Goal: Information Seeking & Learning: Learn about a topic

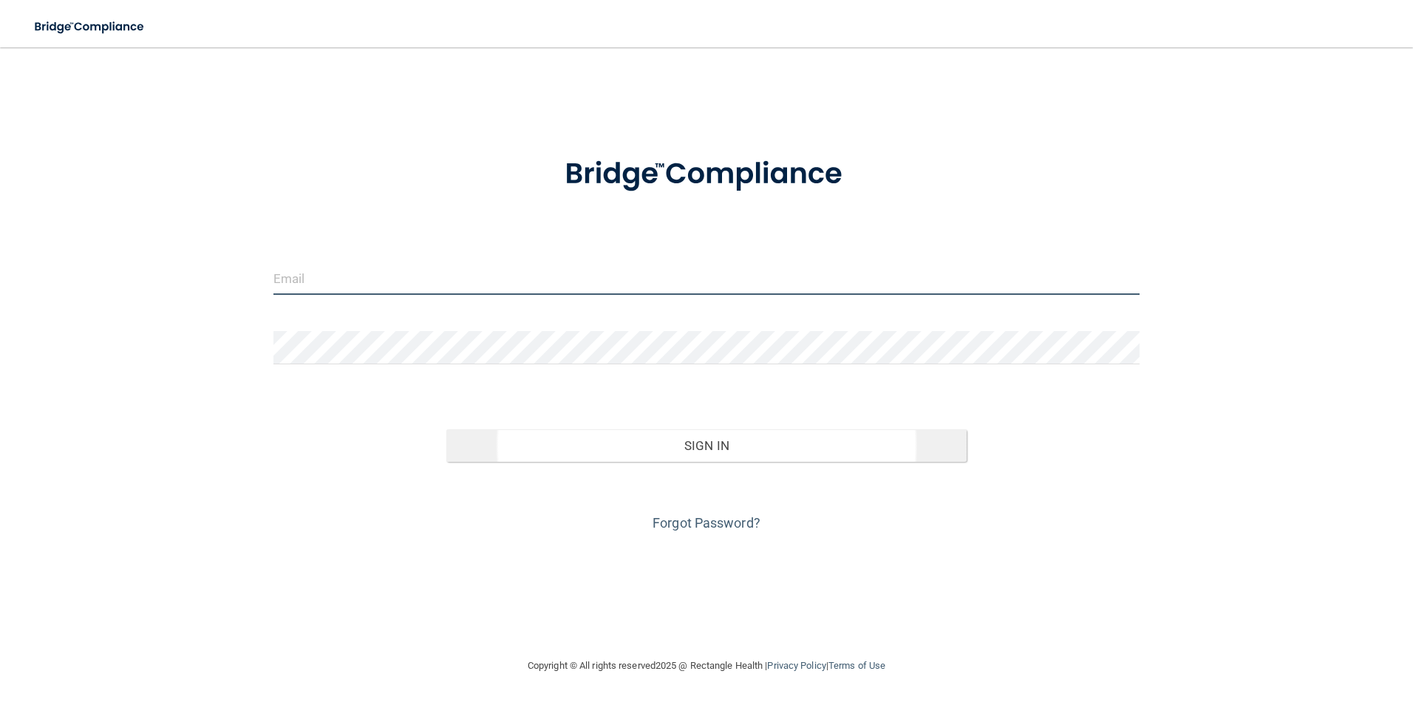
type input "[EMAIL_ADDRESS][PERSON_NAME][DOMAIN_NAME]"
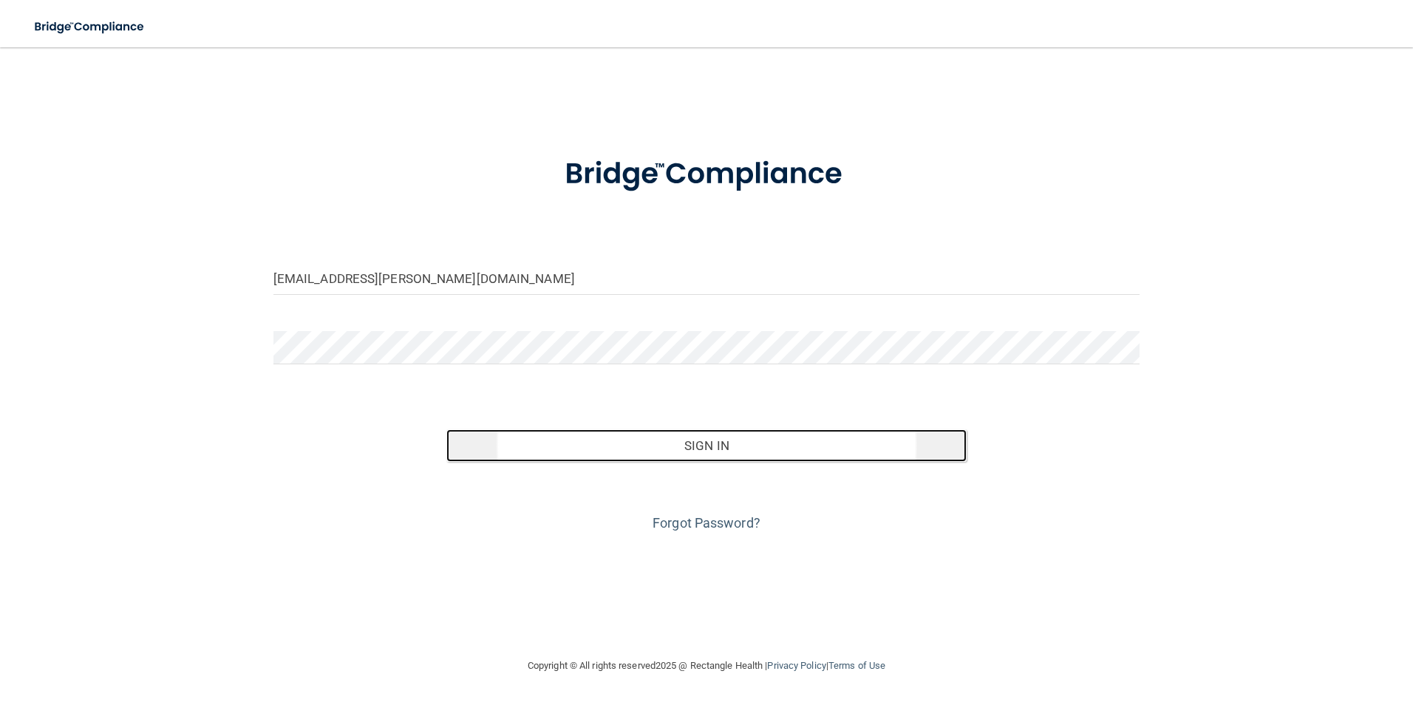
click at [639, 448] on button "Sign In" at bounding box center [706, 445] width 520 height 33
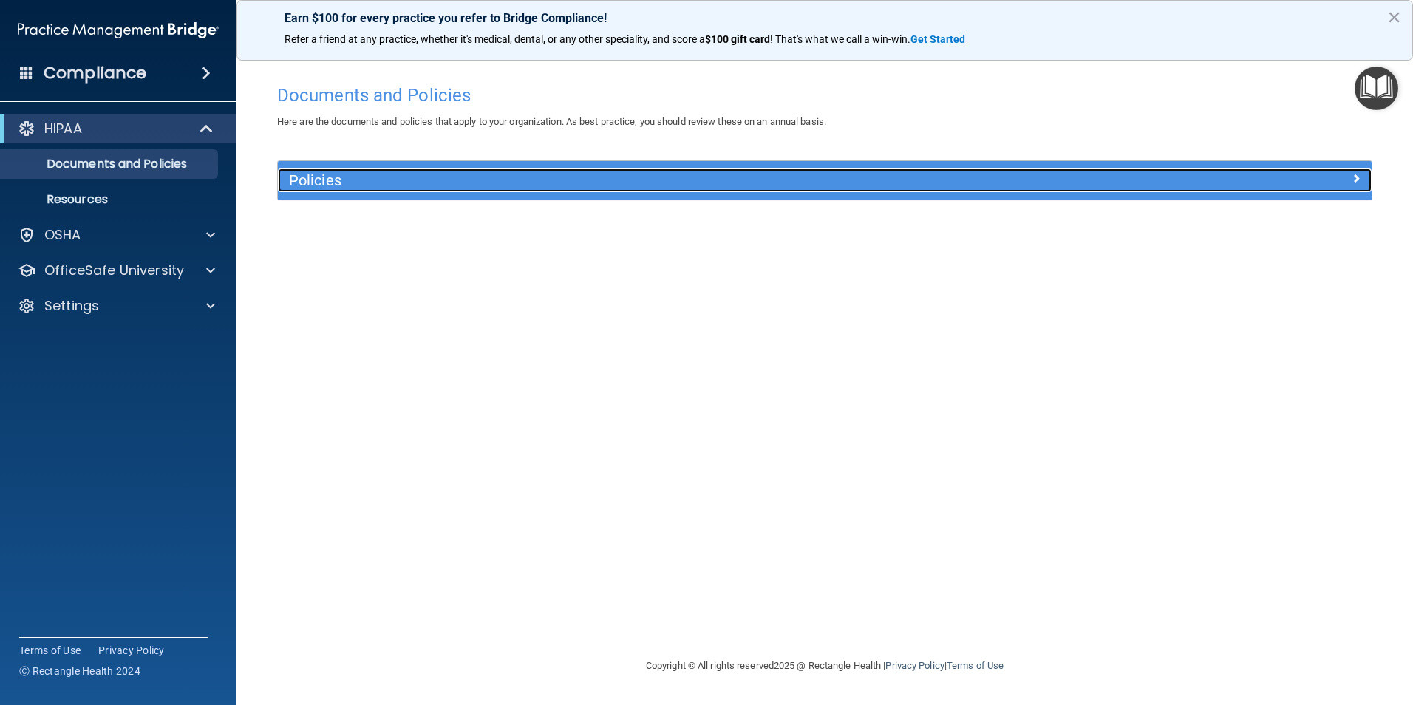
click at [1356, 176] on span at bounding box center [1356, 178] width 9 height 18
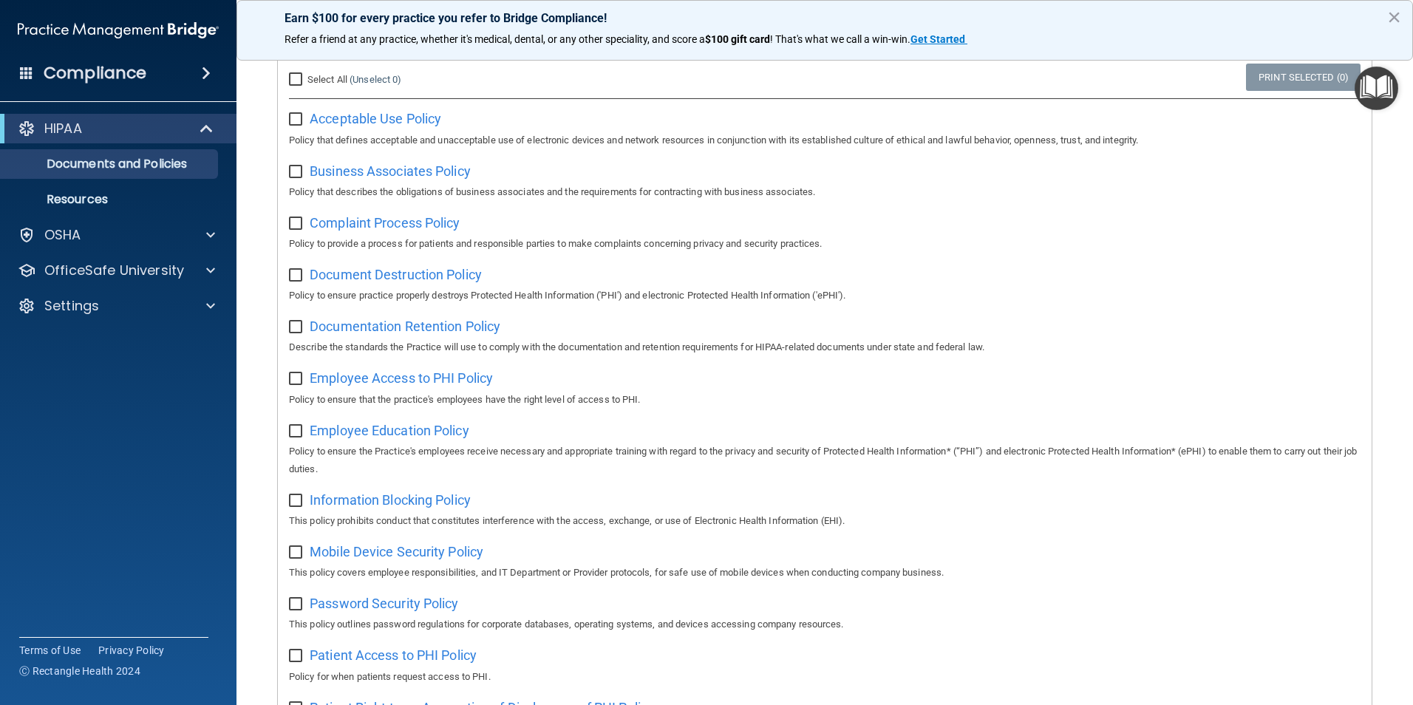
scroll to position [148, 0]
click at [293, 73] on input "Select All (Unselect 0) Unselect All" at bounding box center [297, 79] width 17 height 12
checkbox input "true"
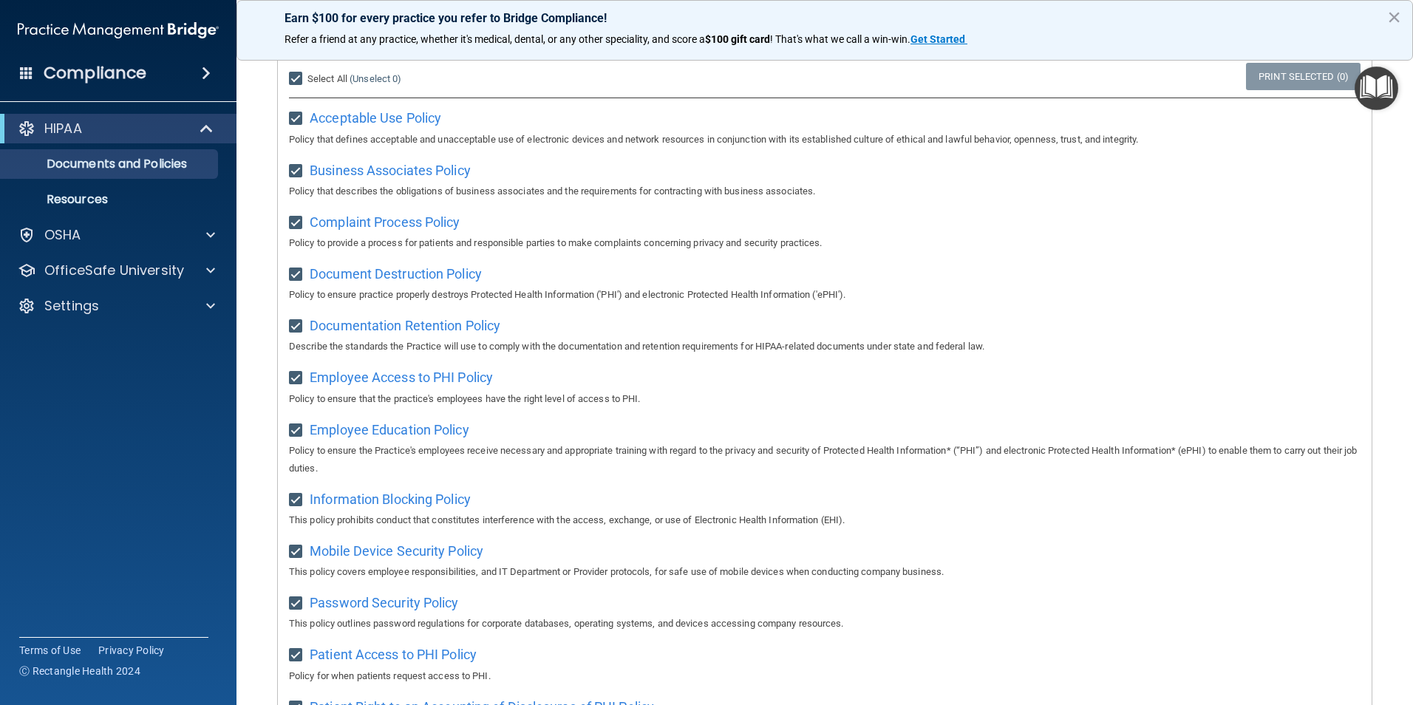
checkbox input "true"
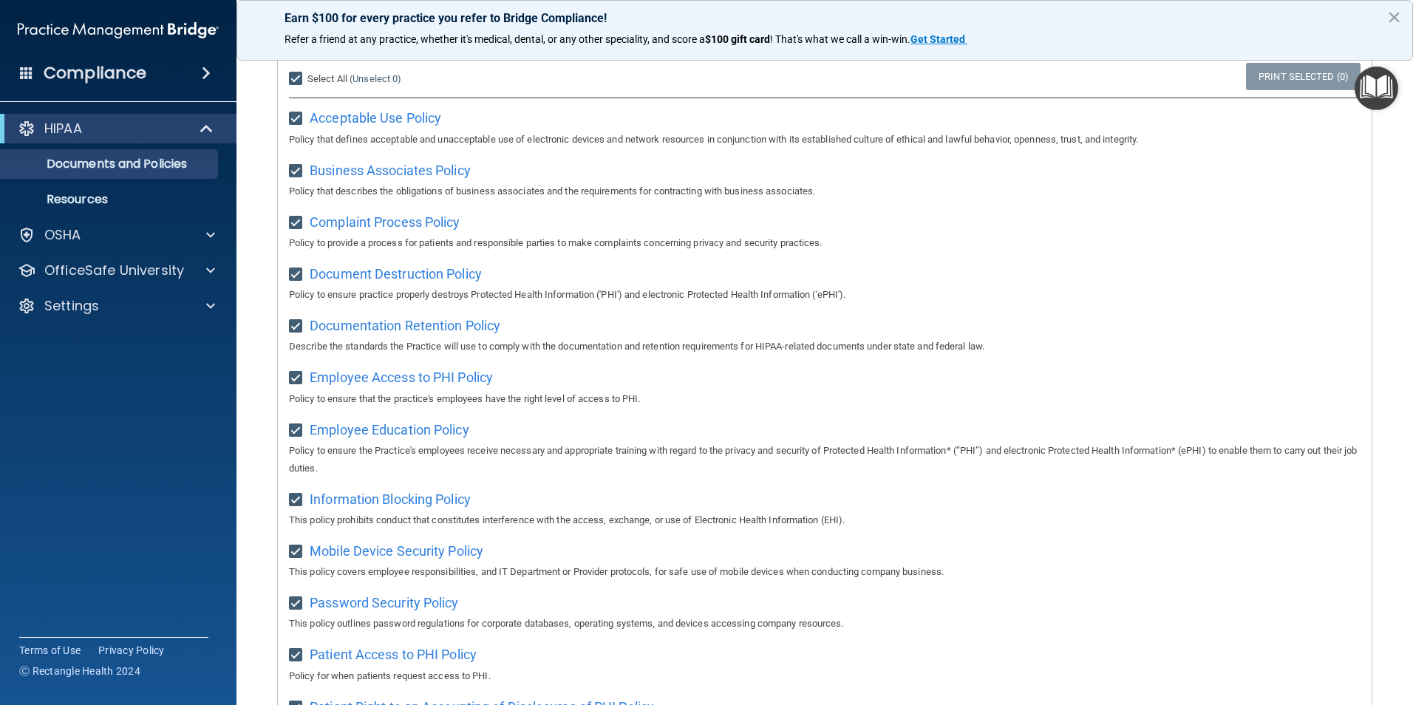
checkbox input "true"
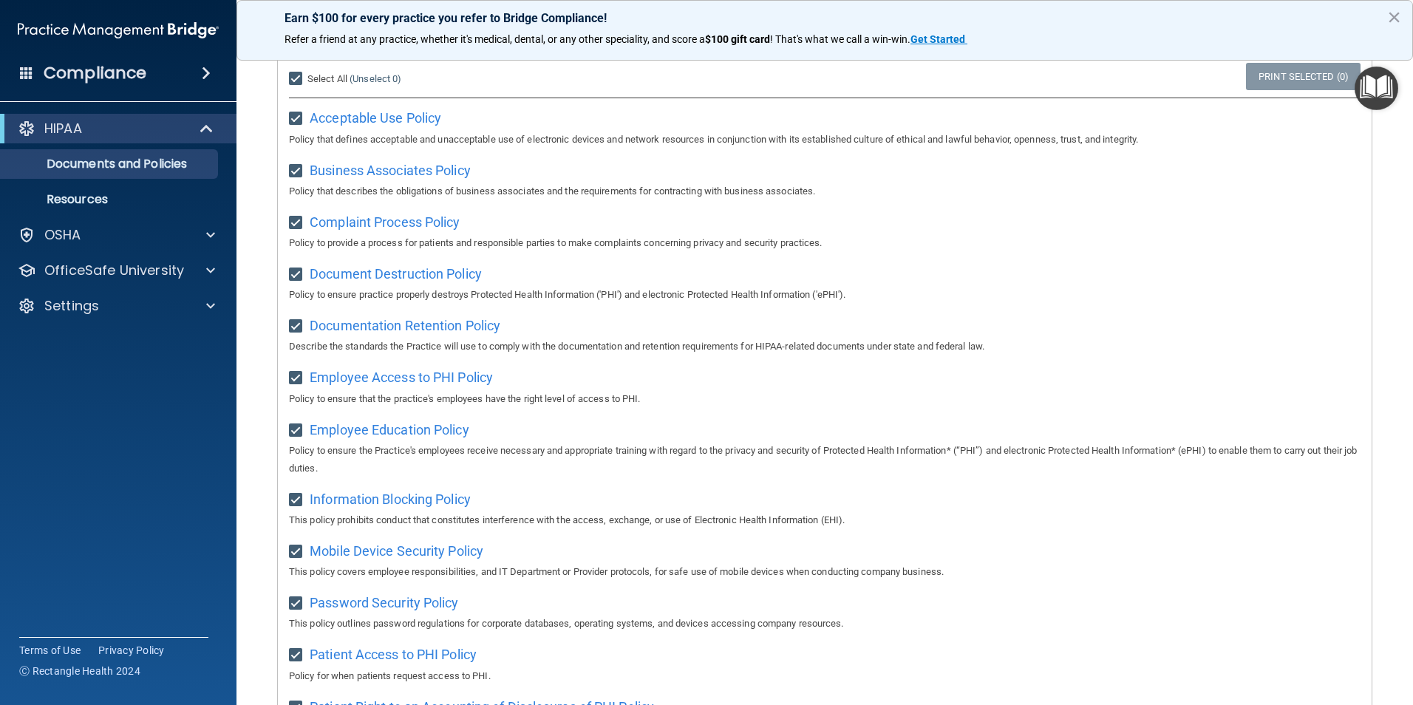
checkbox input "true"
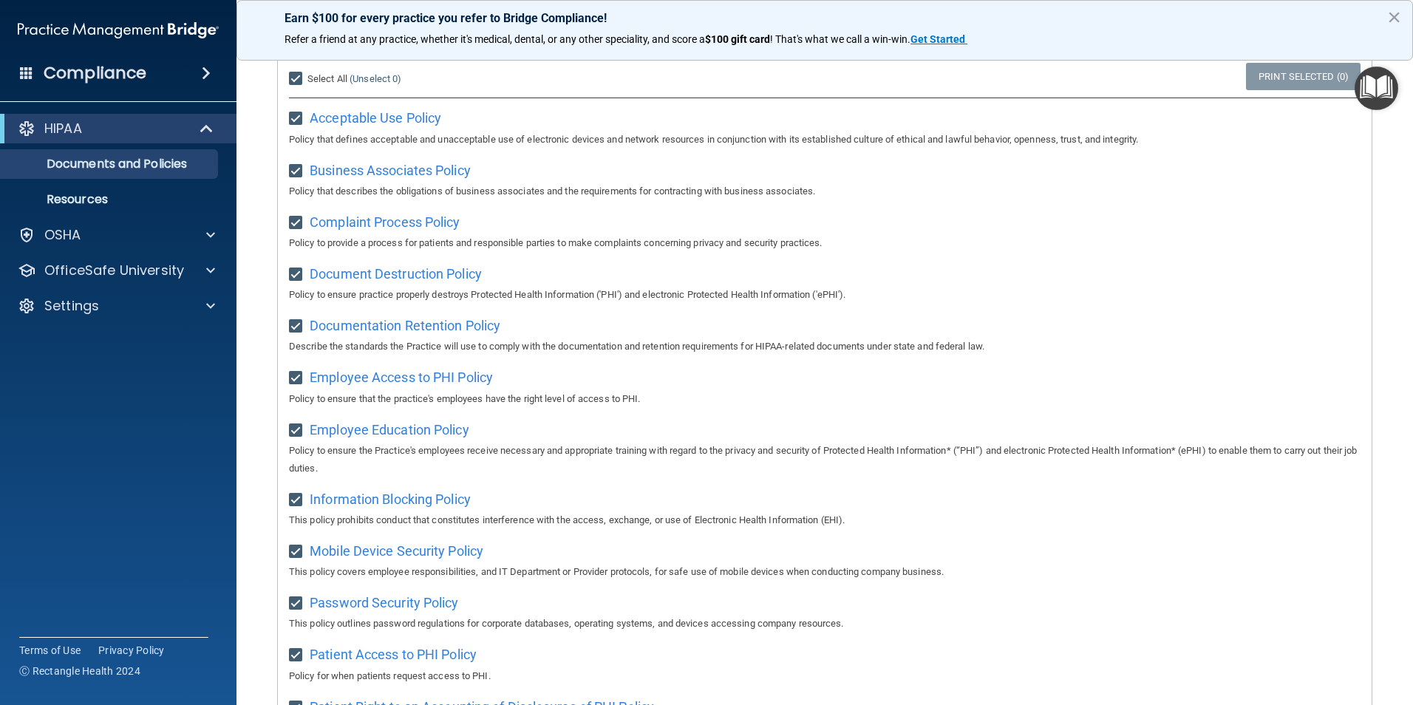
checkbox input "true"
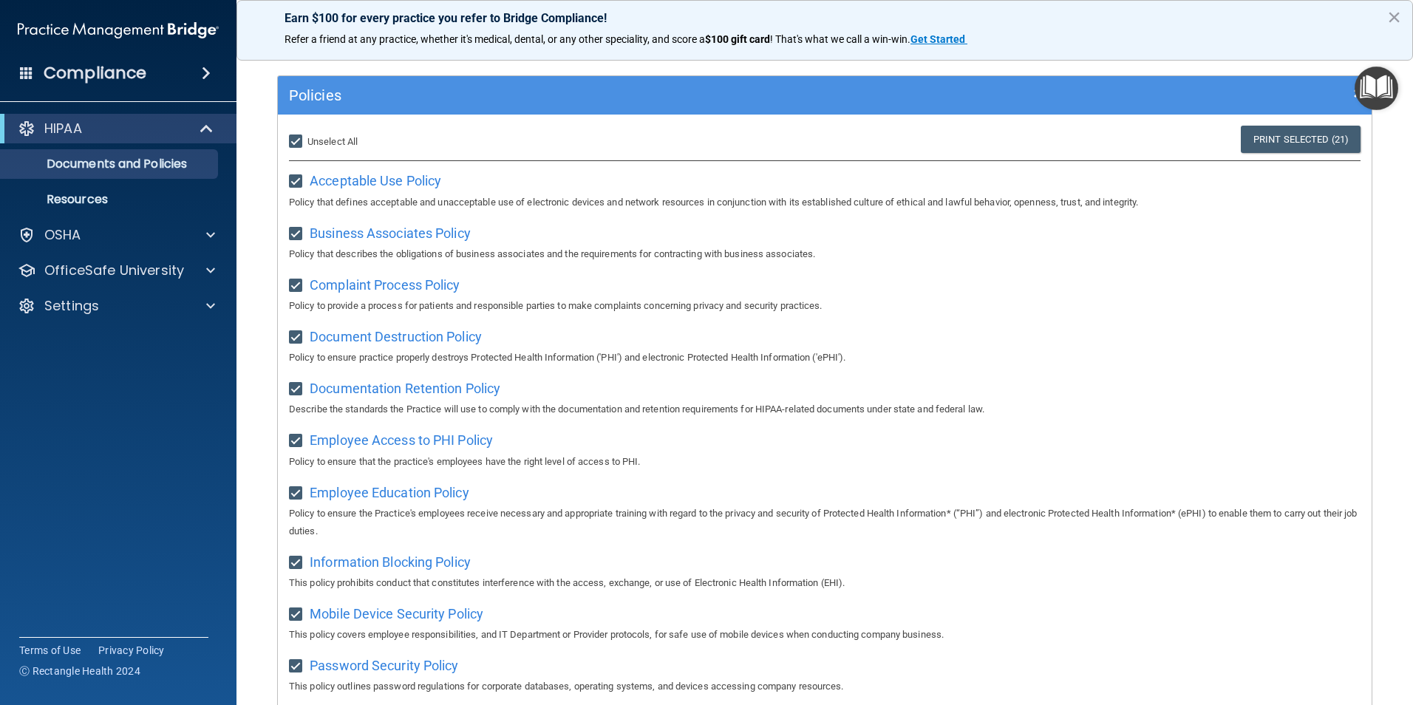
scroll to position [0, 0]
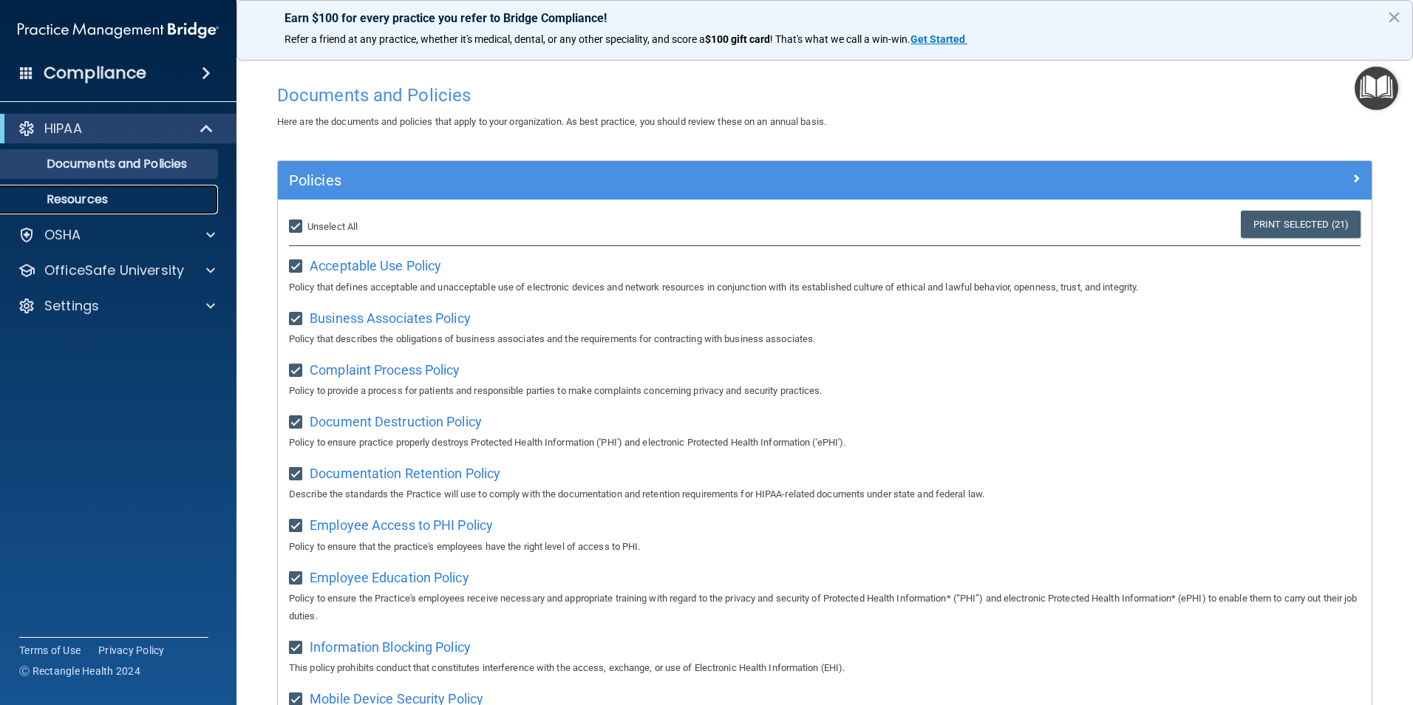
click at [61, 197] on p "Resources" at bounding box center [111, 199] width 202 height 15
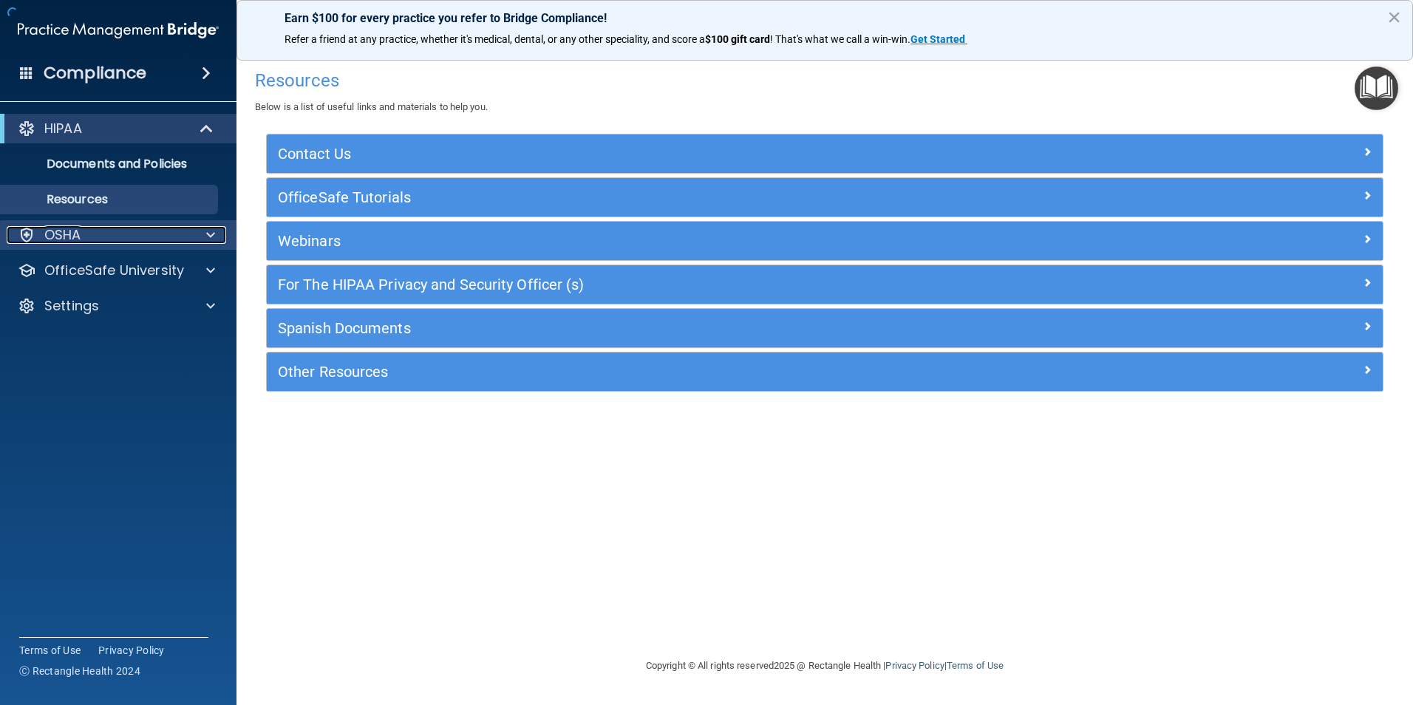
click at [66, 239] on p "OSHA" at bounding box center [62, 235] width 37 height 18
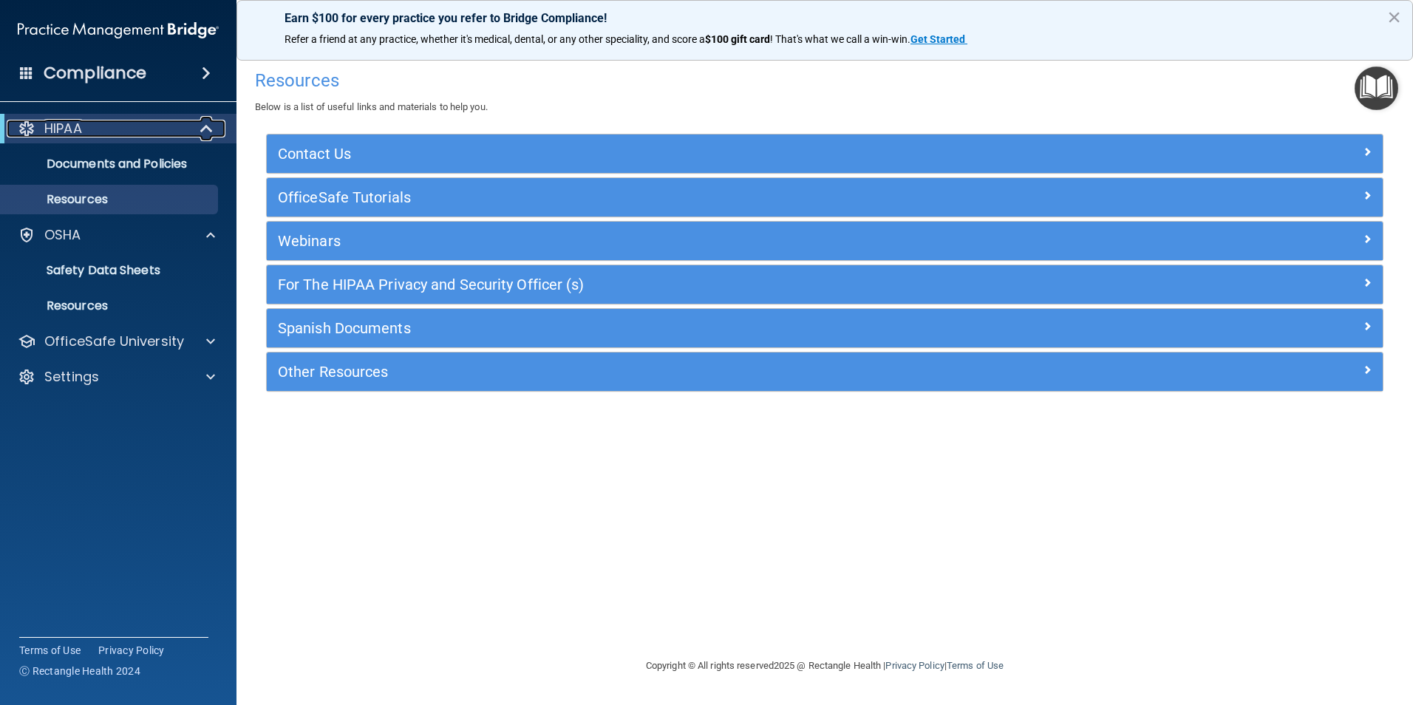
click at [124, 120] on div "HIPAA" at bounding box center [98, 129] width 183 height 18
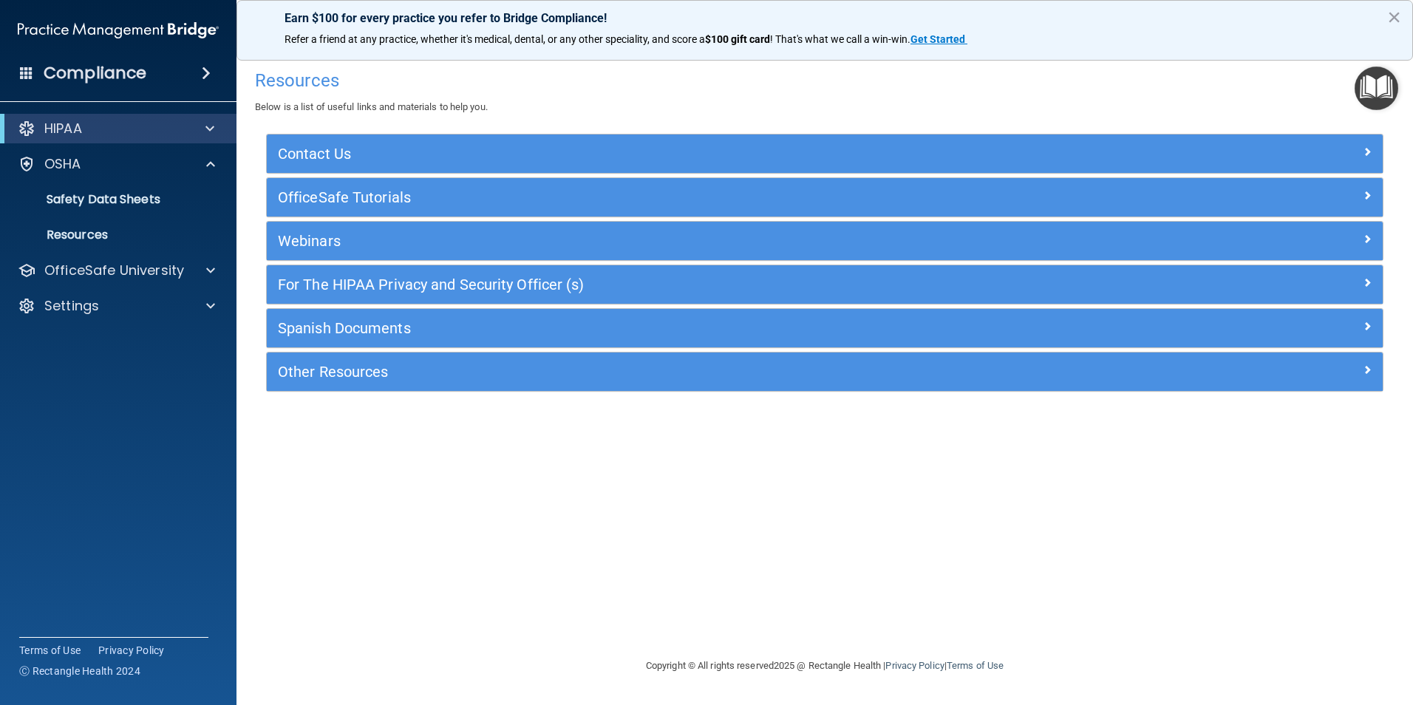
click at [131, 118] on div "HIPAA" at bounding box center [118, 129] width 237 height 30
click at [112, 127] on div "HIPAA" at bounding box center [98, 129] width 183 height 18
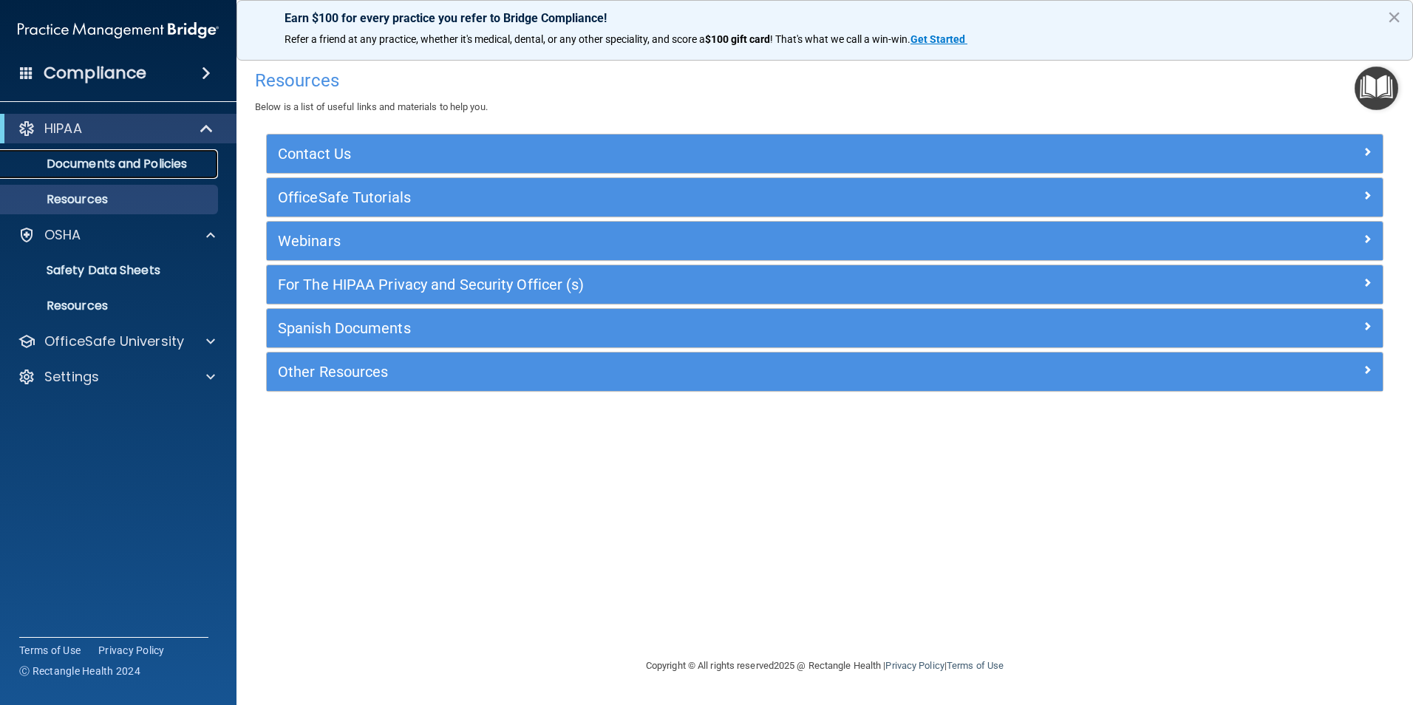
click at [105, 162] on p "Documents and Policies" at bounding box center [111, 164] width 202 height 15
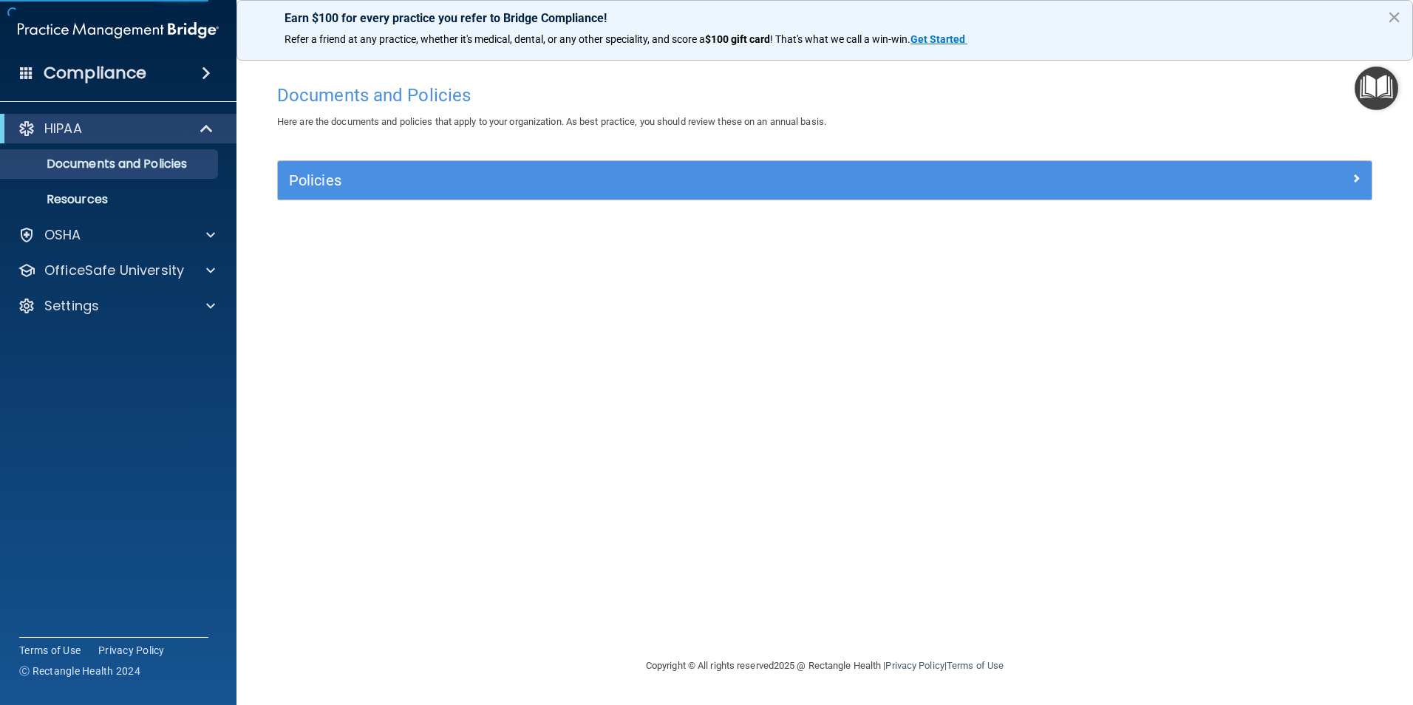
click at [398, 163] on div "Policies" at bounding box center [825, 180] width 1094 height 38
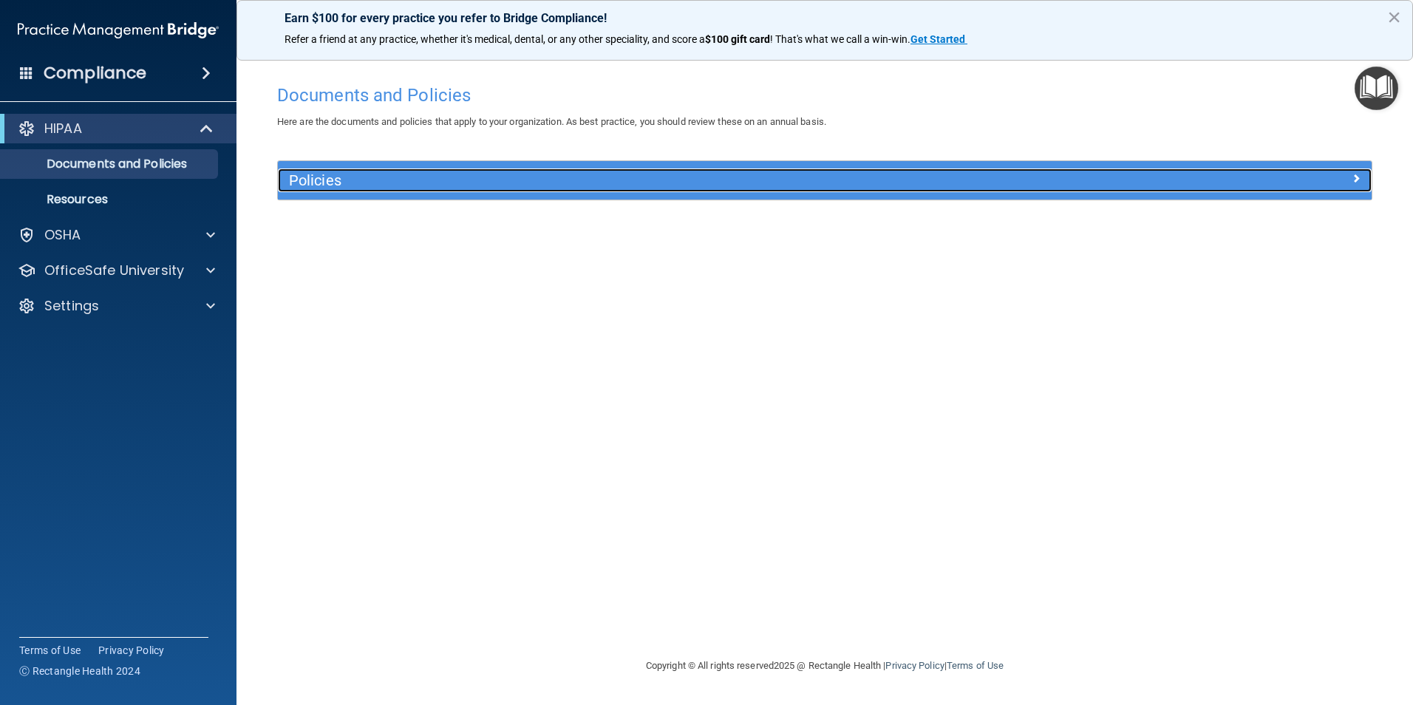
click at [647, 178] on h5 "Policies" at bounding box center [688, 180] width 798 height 16
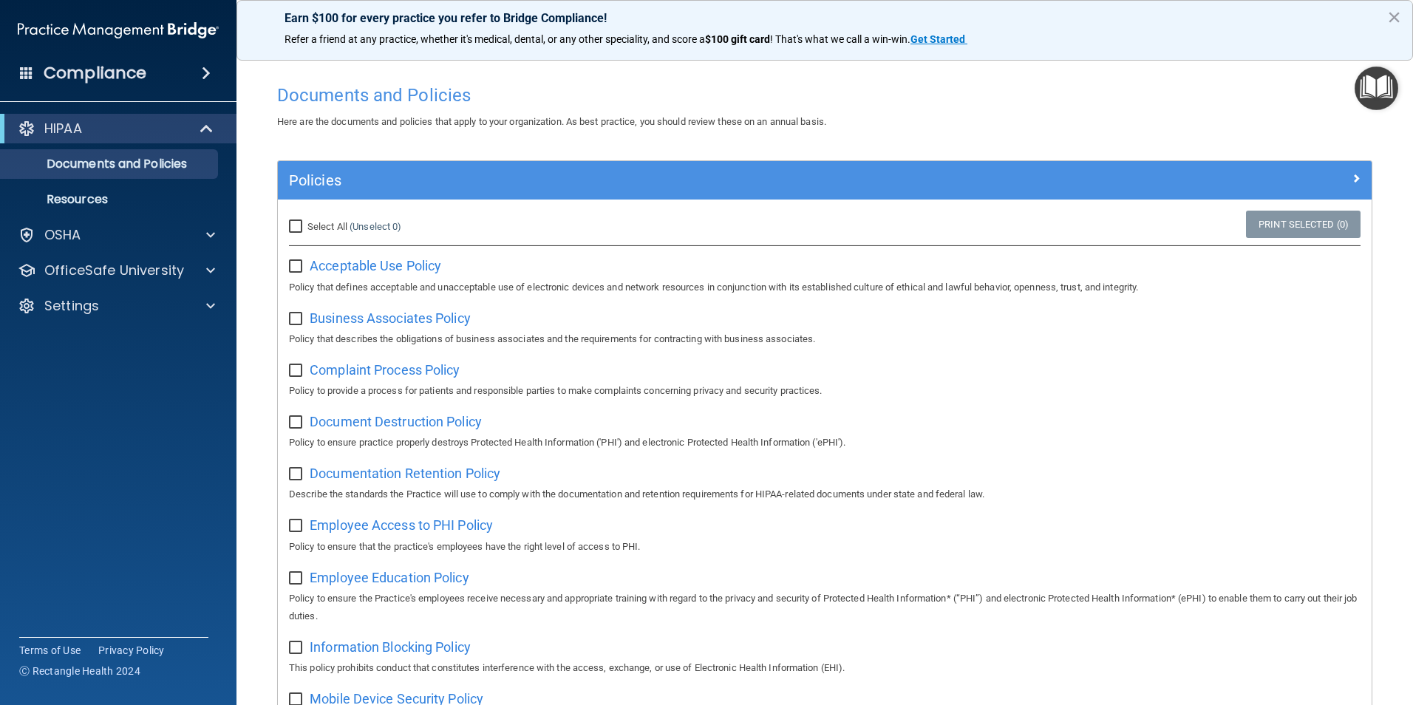
click at [309, 231] on span "Select All" at bounding box center [327, 226] width 40 height 11
click at [306, 231] on input "Select All (Unselect 0) Unselect All" at bounding box center [297, 227] width 17 height 12
checkbox input "true"
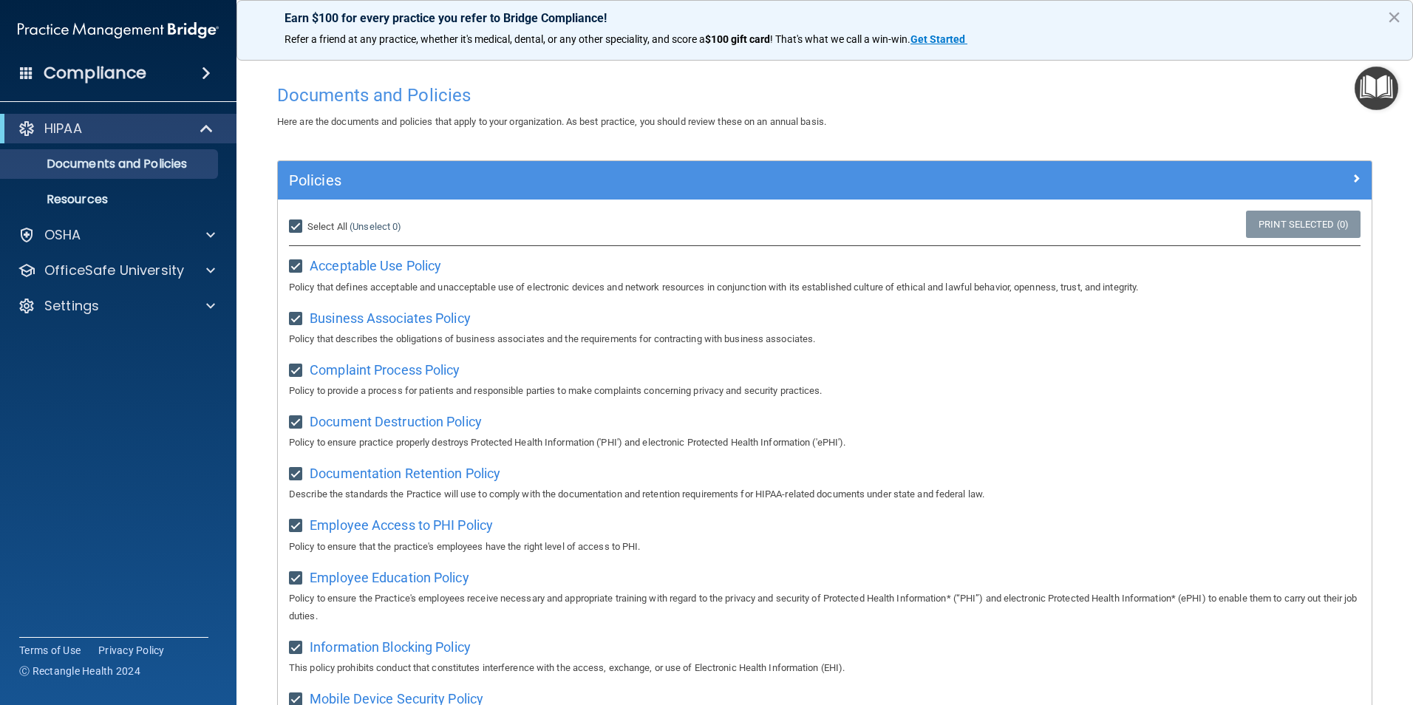
checkbox input "true"
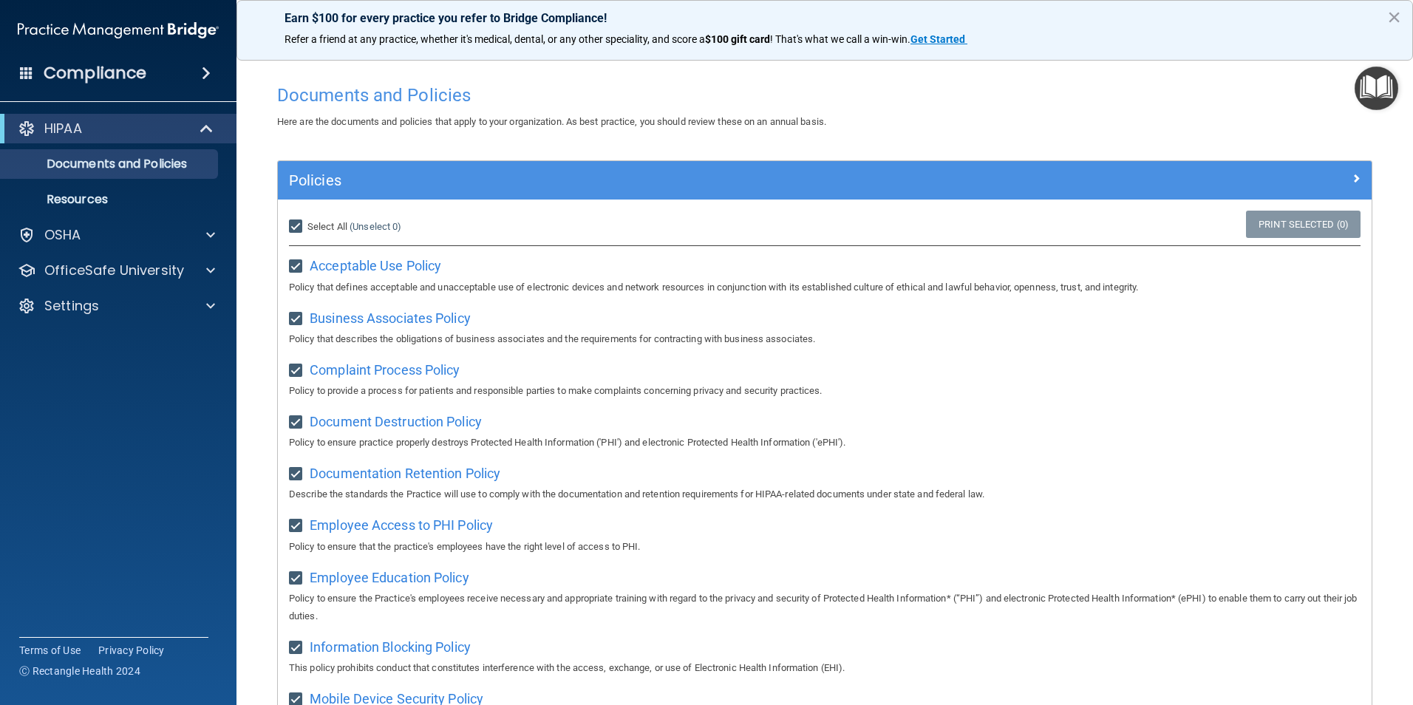
checkbox input "true"
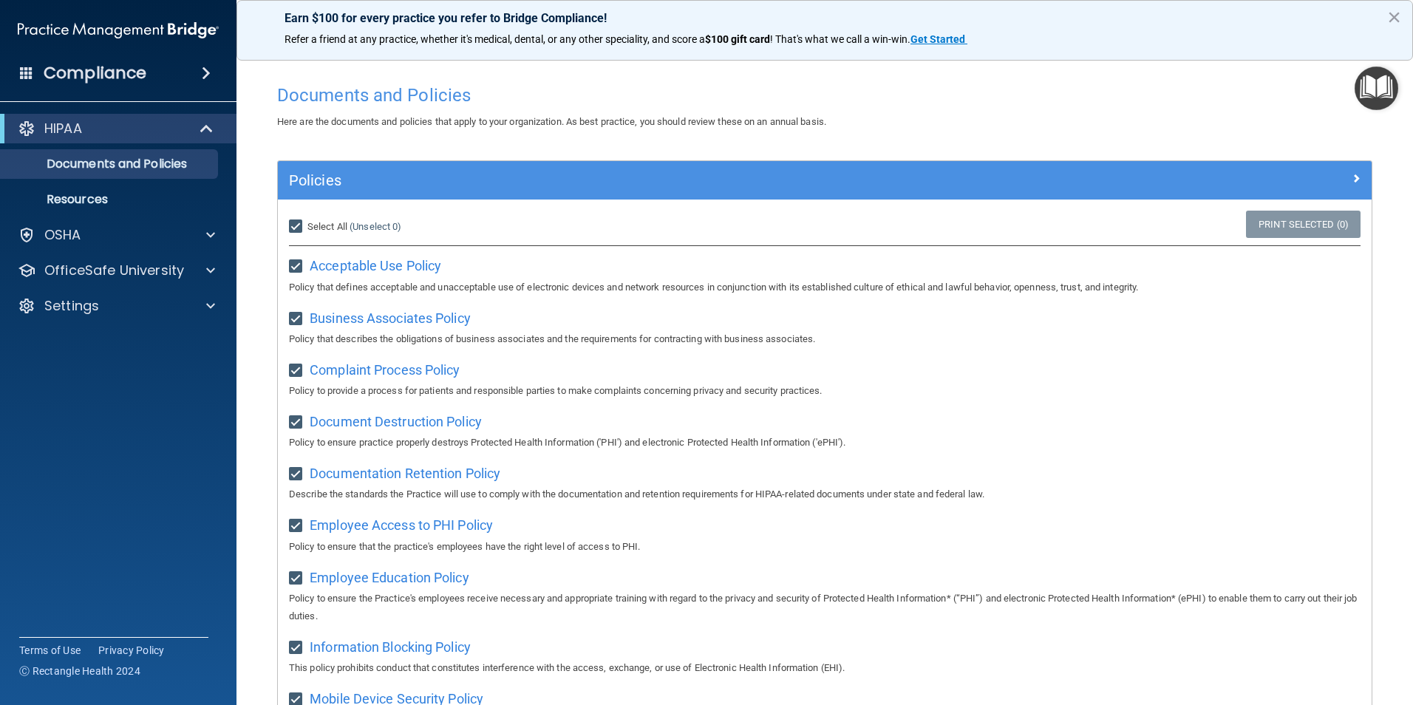
checkbox input "true"
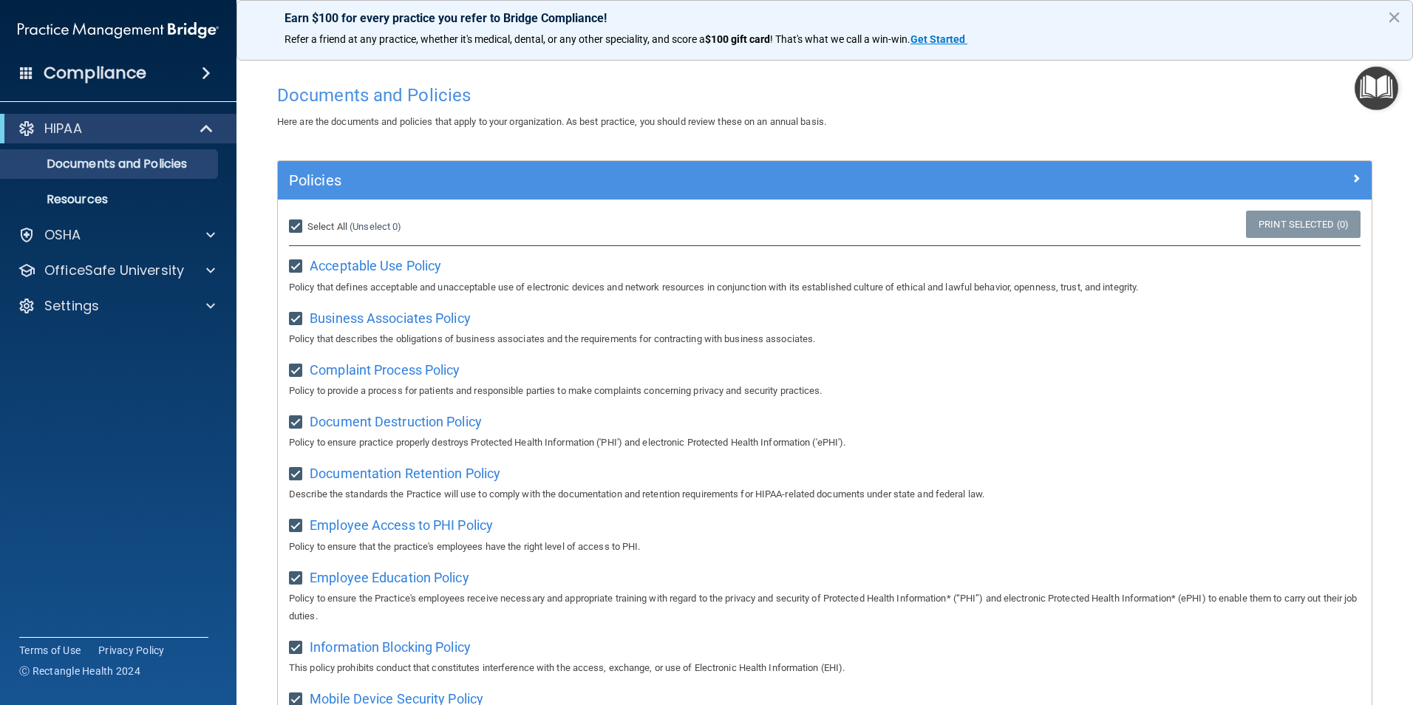
checkbox input "true"
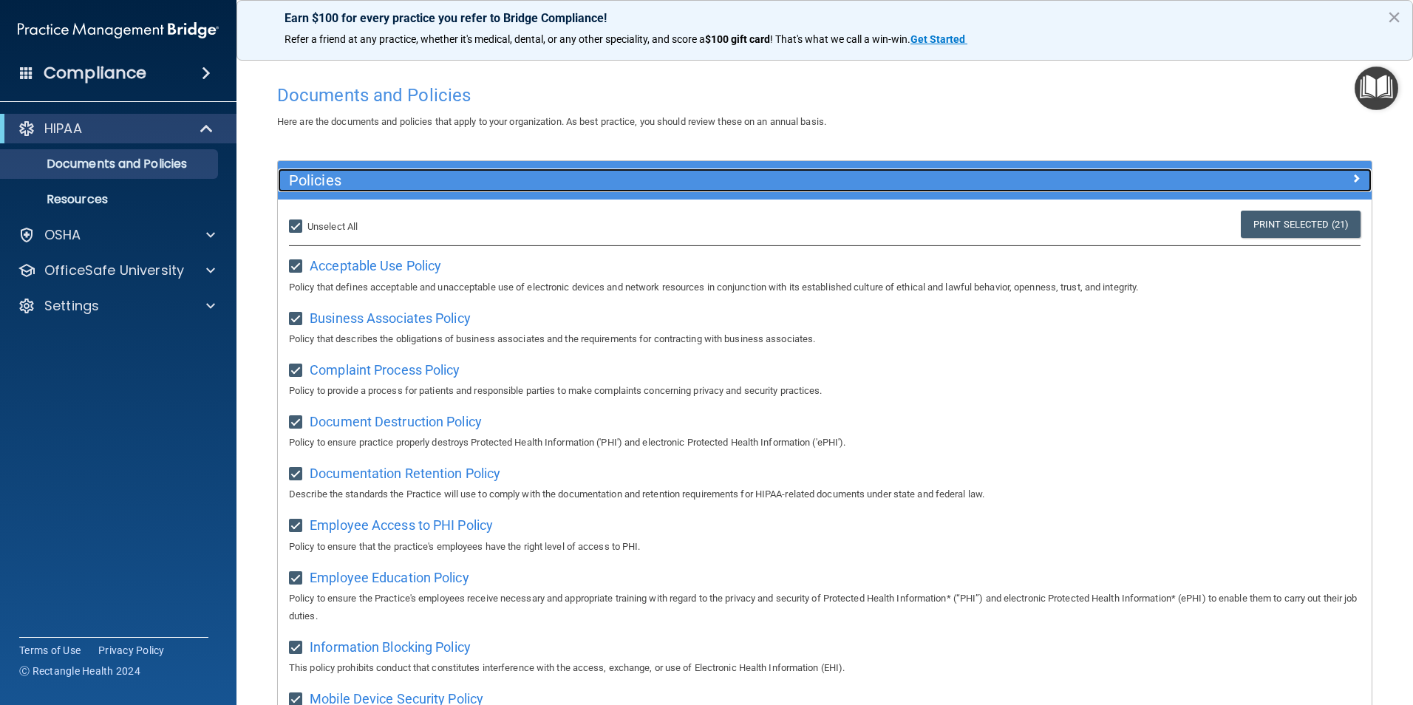
click at [1352, 177] on span at bounding box center [1356, 178] width 9 height 18
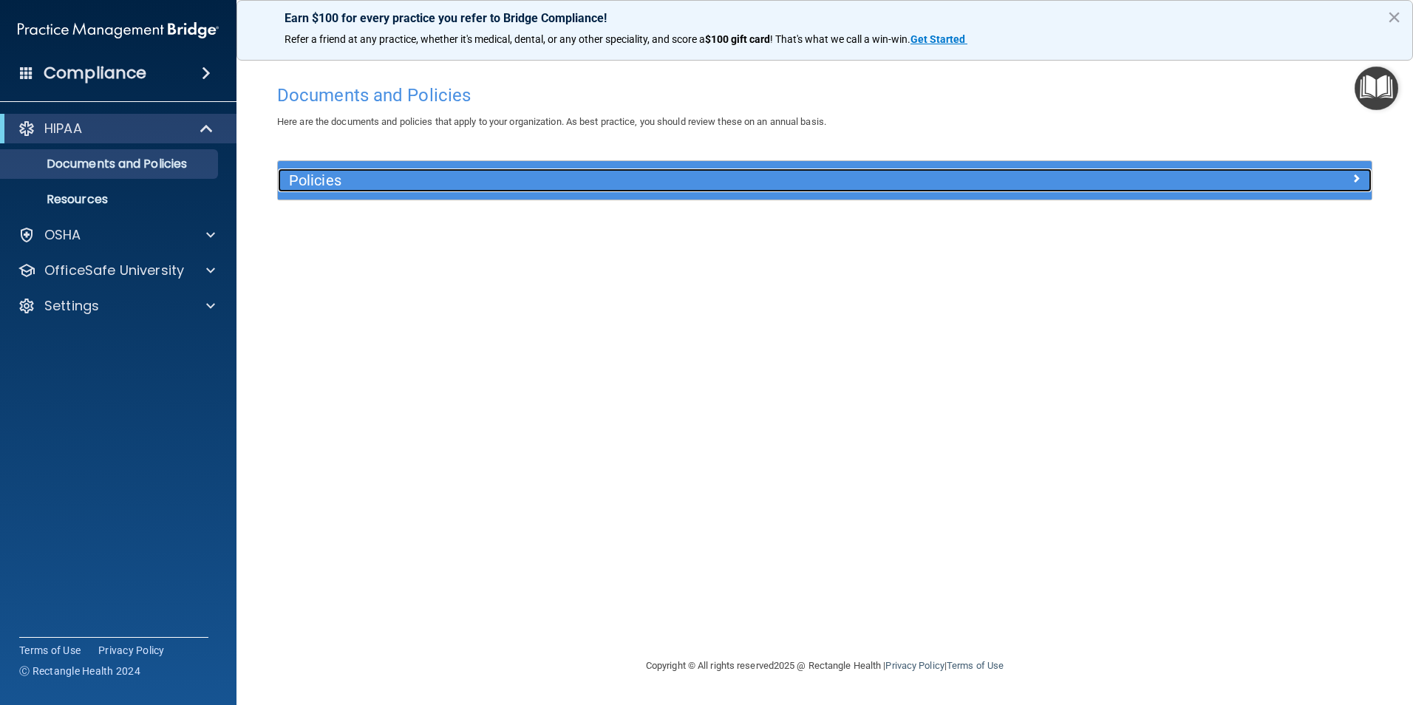
click at [1352, 177] on span at bounding box center [1356, 178] width 9 height 18
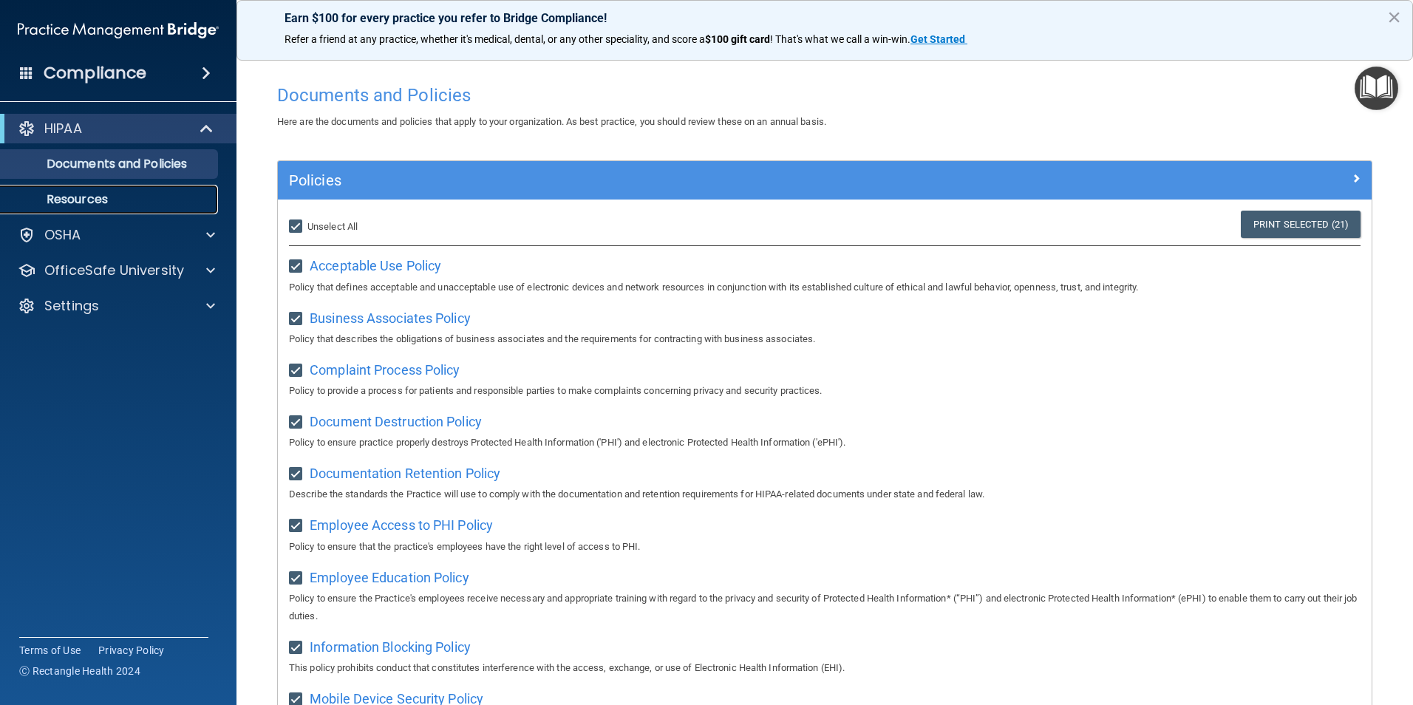
click at [85, 197] on p "Resources" at bounding box center [111, 199] width 202 height 15
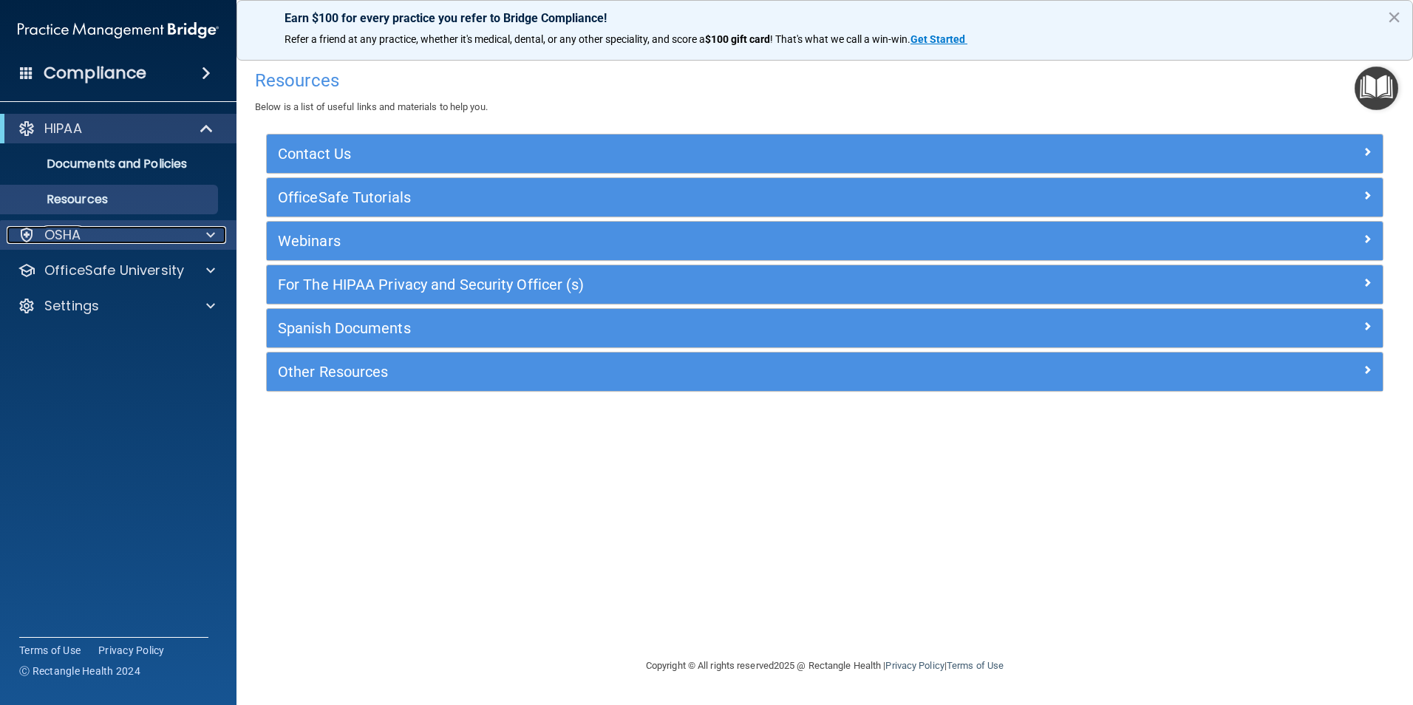
click at [84, 238] on div "OSHA" at bounding box center [98, 235] width 183 height 18
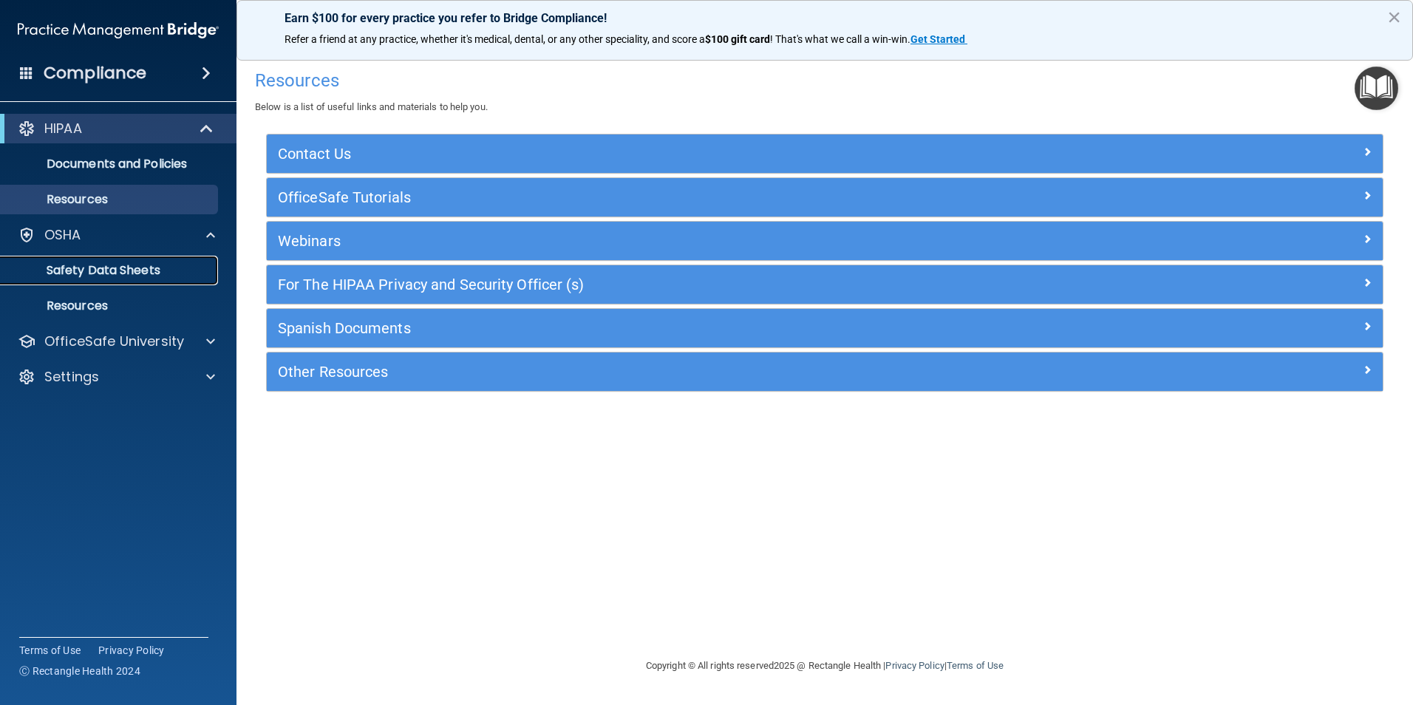
click at [104, 271] on p "Safety Data Sheets" at bounding box center [111, 270] width 202 height 15
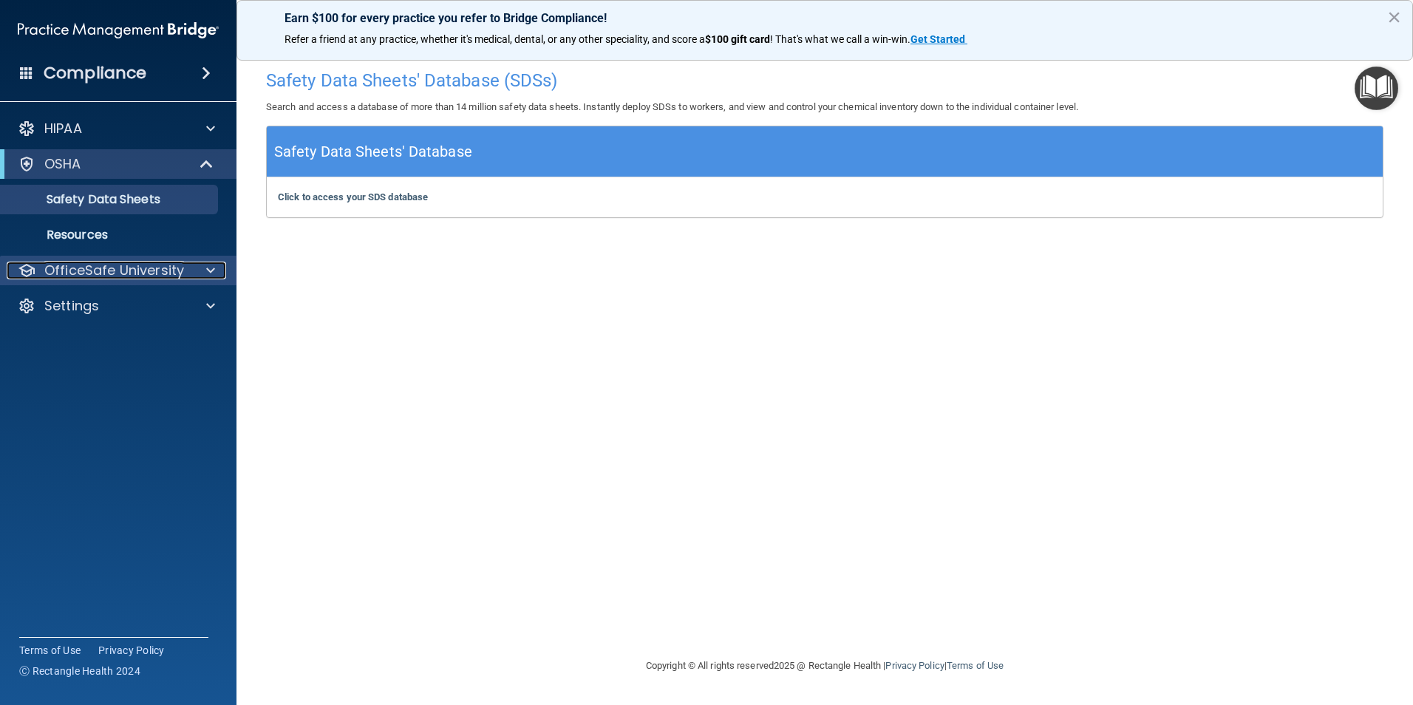
click at [94, 269] on p "OfficeSafe University" at bounding box center [114, 271] width 140 height 18
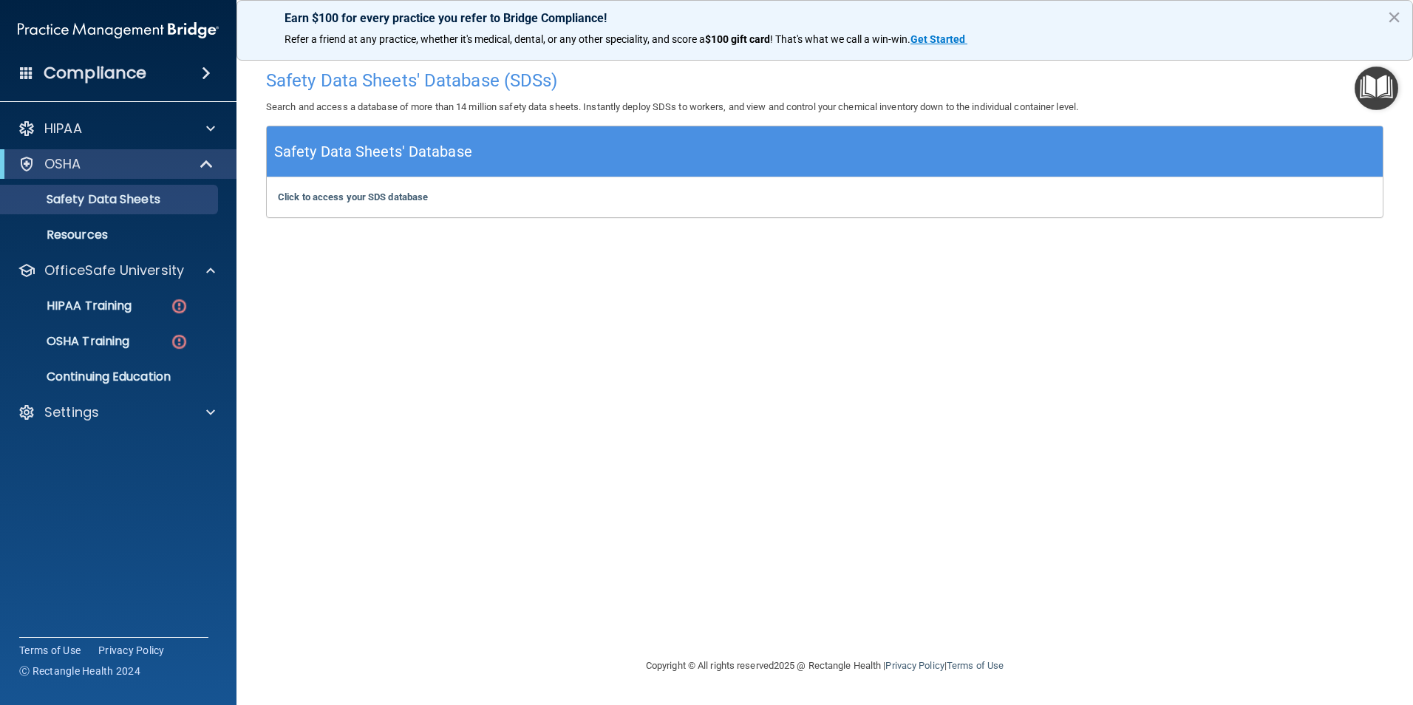
click at [33, 67] on div "Compliance" at bounding box center [118, 73] width 237 height 33
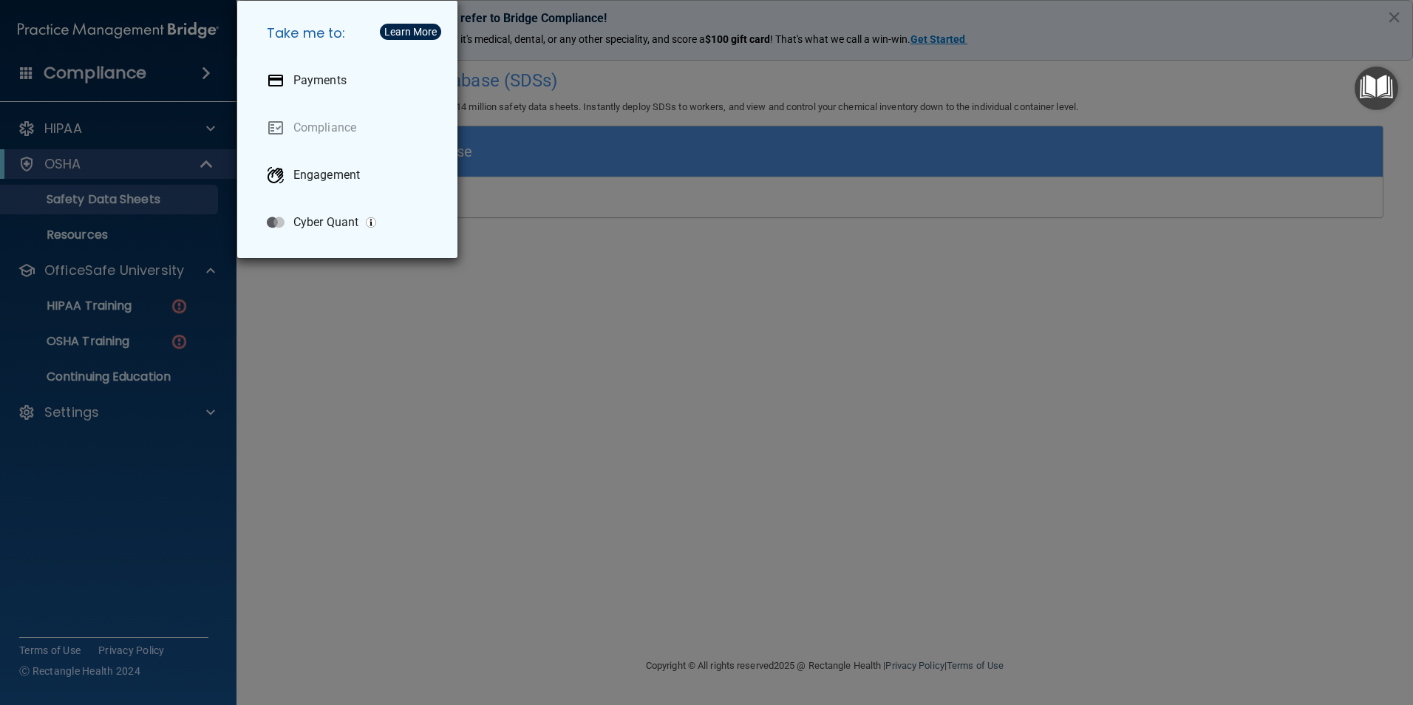
click at [88, 339] on div "Take me to: Payments Compliance Engagement Cyber Quant" at bounding box center [706, 352] width 1413 height 705
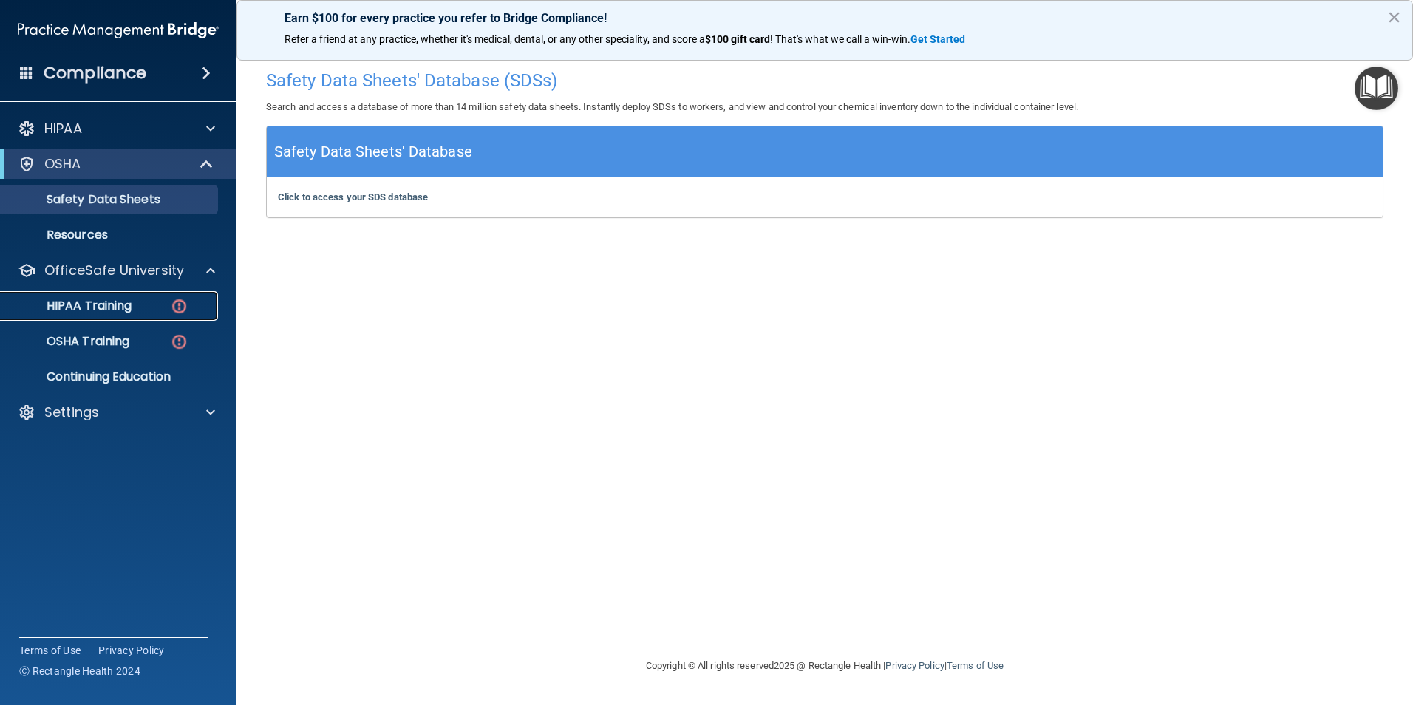
click at [118, 303] on p "HIPAA Training" at bounding box center [71, 306] width 122 height 15
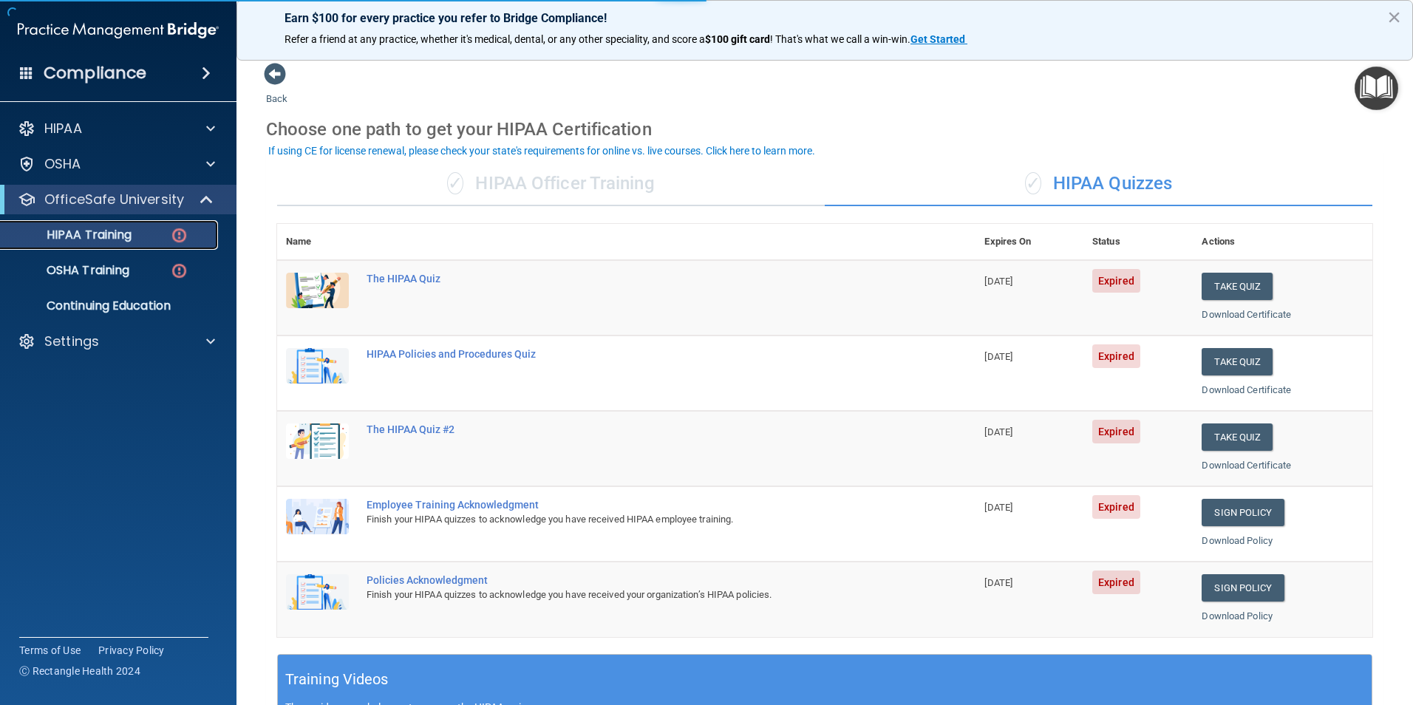
click at [107, 233] on p "HIPAA Training" at bounding box center [71, 235] width 122 height 15
click at [651, 185] on div "✓ HIPAA Officer Training" at bounding box center [551, 184] width 548 height 44
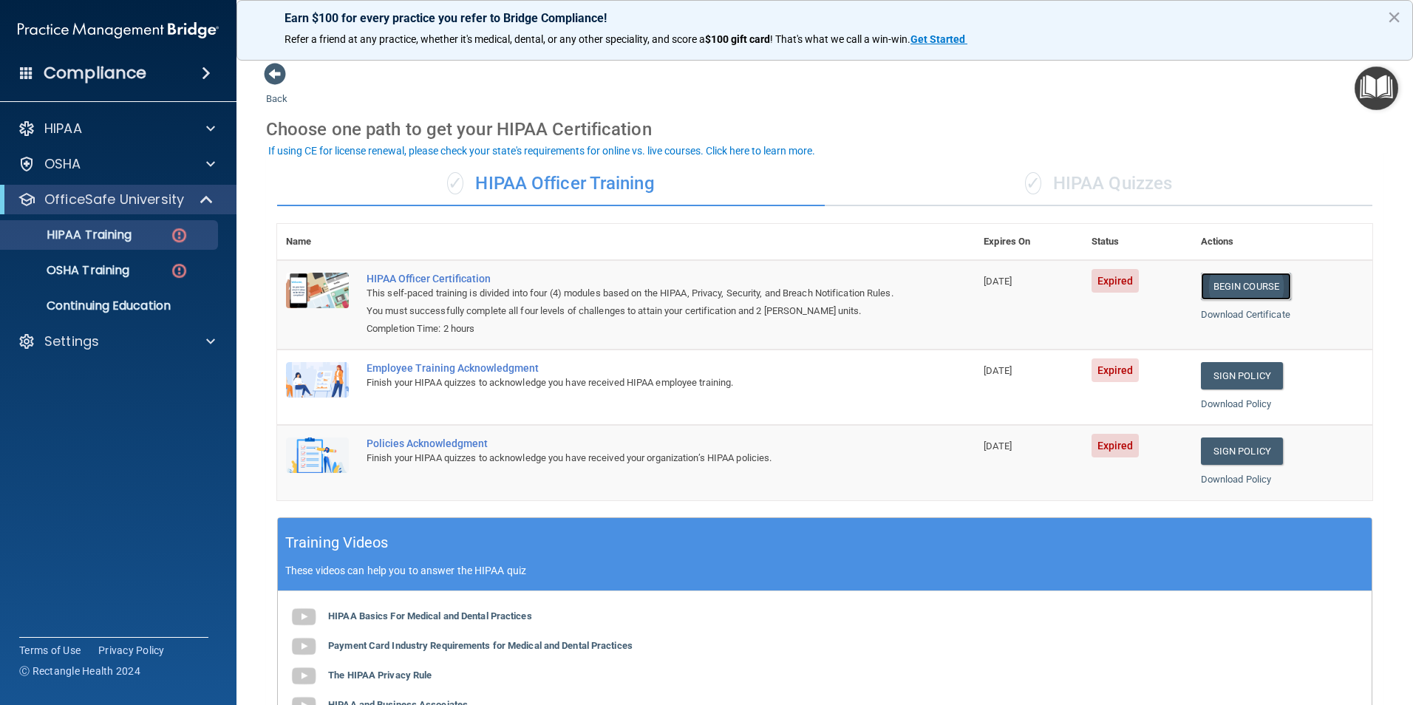
click at [1215, 288] on link "Begin Course" at bounding box center [1246, 286] width 90 height 27
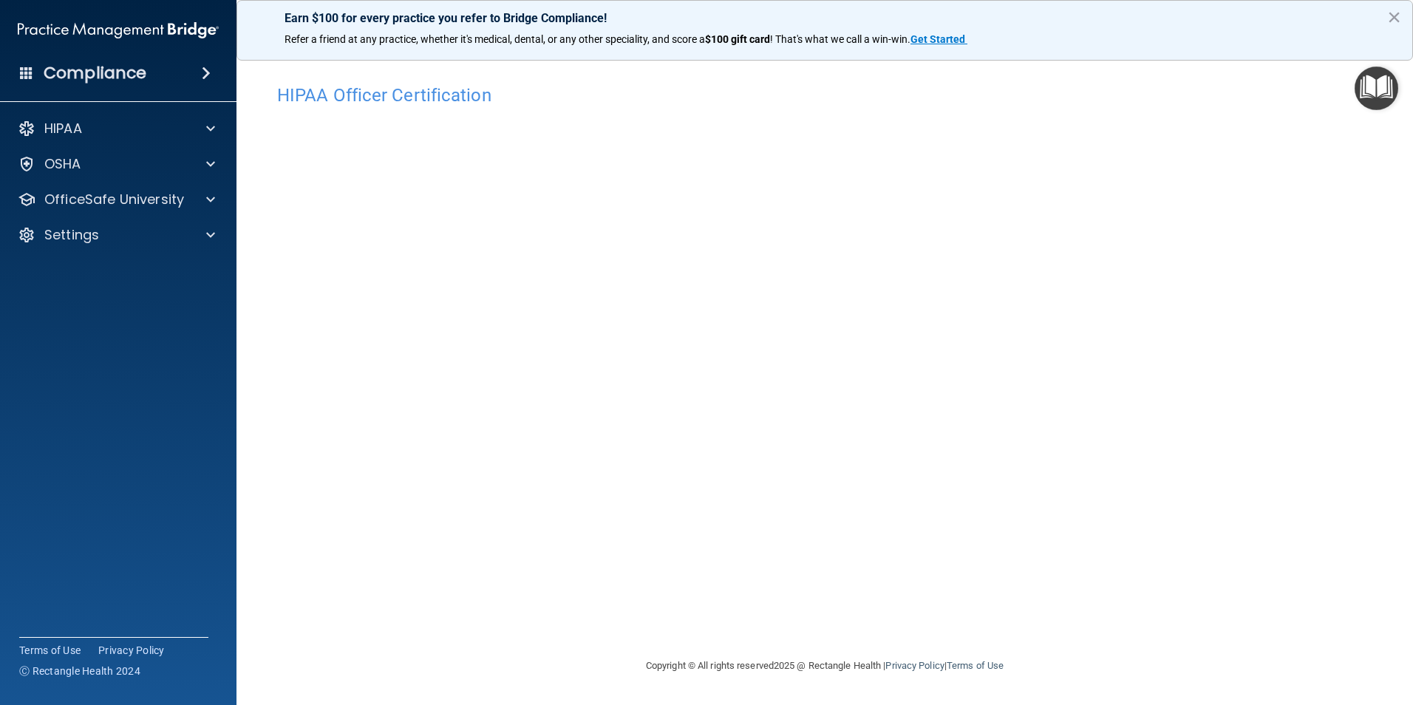
click at [1377, 102] on img "Open Resource Center" at bounding box center [1377, 89] width 44 height 44
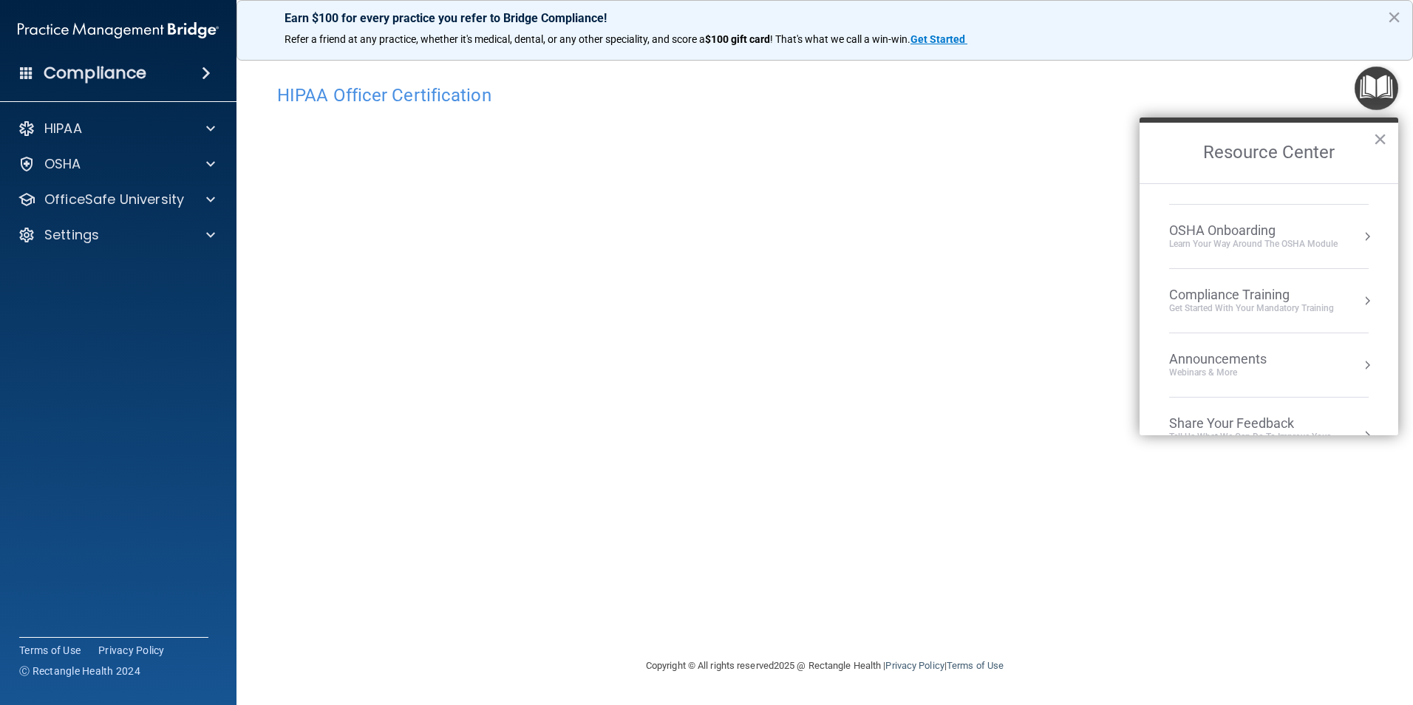
scroll to position [9, 0]
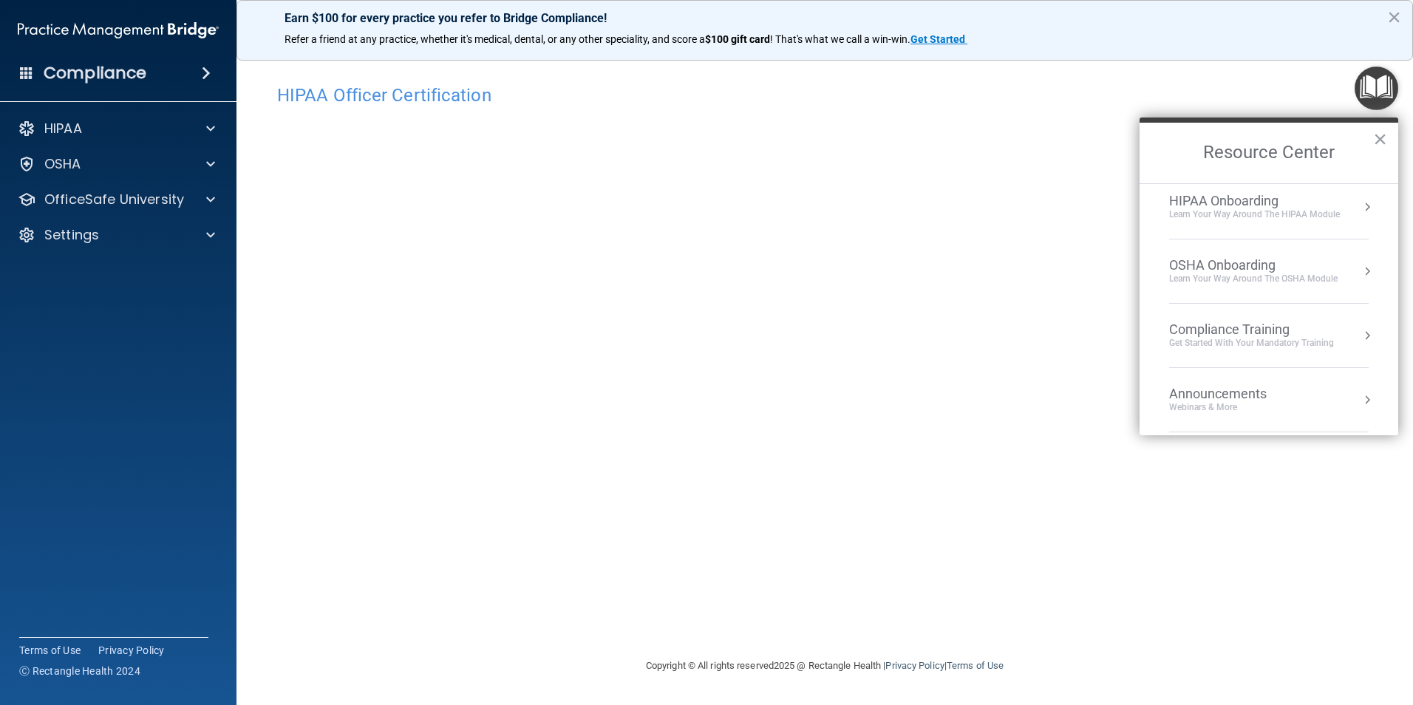
click at [1360, 207] on button "Resource Center" at bounding box center [1367, 207] width 15 height 15
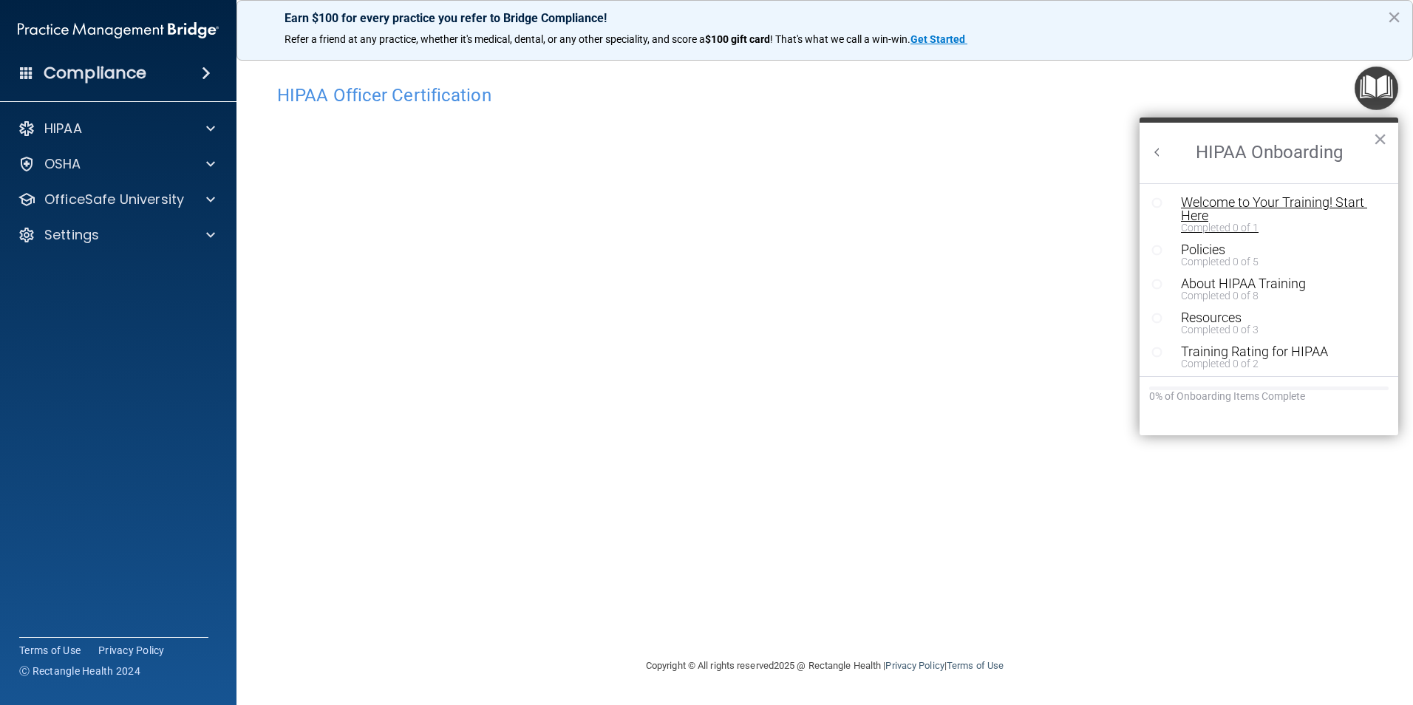
scroll to position [3, 0]
click at [1379, 133] on button "×" at bounding box center [1380, 139] width 14 height 24
